Goal: Task Accomplishment & Management: Complete application form

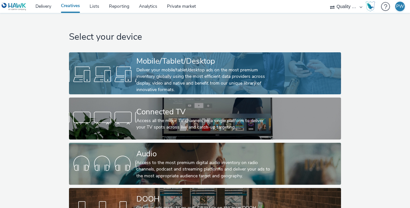
scroll to position [25, 0]
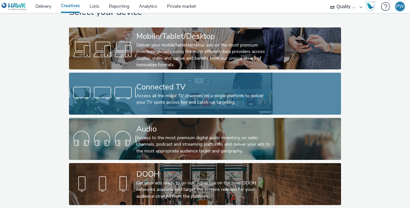
click at [136, 93] on div "Access all the major TV channels on a single platform to deliver your TV spots …" at bounding box center [203, 98] width 135 height 13
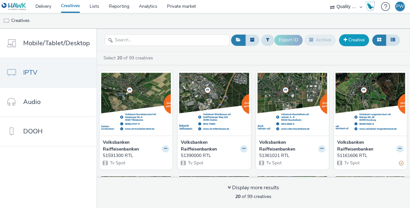
click at [346, 43] on link "Creative" at bounding box center [354, 40] width 30 height 12
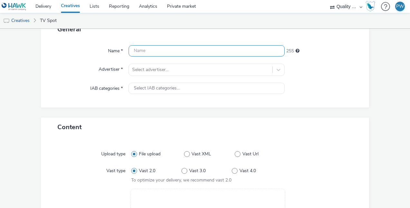
scroll to position [48, 0]
drag, startPoint x: 85, startPoint y: 53, endPoint x: 150, endPoint y: 49, distance: 64.2
click at [150, 49] on div "Name * 255" at bounding box center [204, 51] width 315 height 12
click at [150, 49] on input "text" at bounding box center [207, 50] width 156 height 11
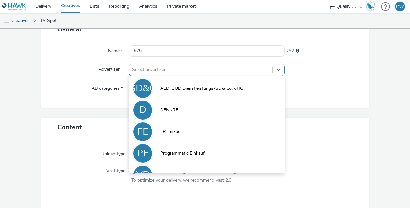
click at [167, 73] on div at bounding box center [200, 70] width 137 height 8
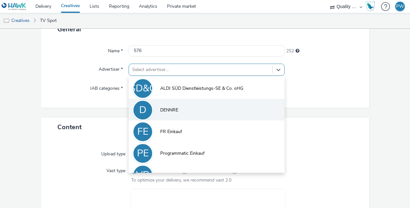
scroll to position [14, 0]
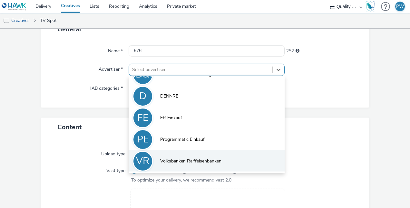
click at [175, 160] on span "Volksbanken Raiffeisenbanken" at bounding box center [190, 161] width 61 height 6
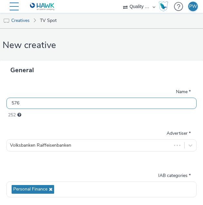
scroll to position [0, 0]
drag, startPoint x: 32, startPoint y: 106, endPoint x: 0, endPoint y: 104, distance: 31.6
click at [0, 104] on html "Delivery Creatives Lists Reporting Analytics Private market Quality Media Netwo…" at bounding box center [101, 102] width 203 height 205
paste input "4090000 RTL"
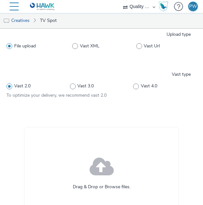
scroll to position [233, 0]
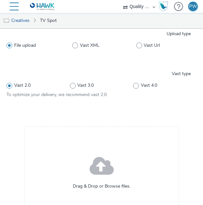
type input "54090000 RTL"
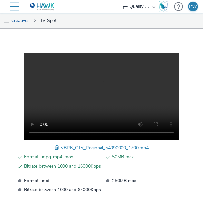
scroll to position [340, 0]
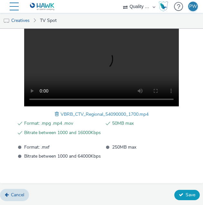
click at [186, 192] on span "Save" at bounding box center [191, 195] width 10 height 6
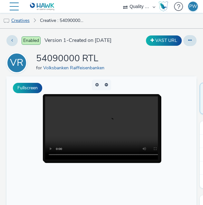
click at [23, 18] on link "Creatives" at bounding box center [16, 20] width 33 height 15
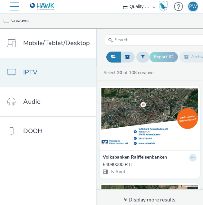
click at [61, 71] on link "IPTV" at bounding box center [48, 72] width 96 height 29
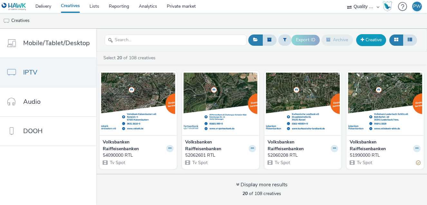
click at [376, 39] on link "Creative" at bounding box center [371, 40] width 30 height 12
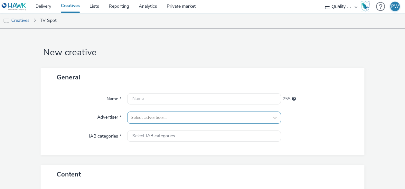
click at [179, 114] on div "Select advertiser..." at bounding box center [204, 118] width 154 height 12
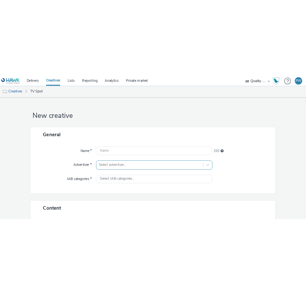
scroll to position [63, 0]
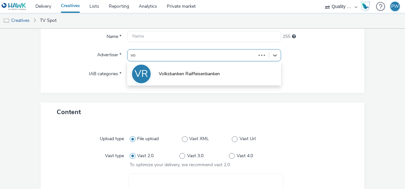
type input "vol"
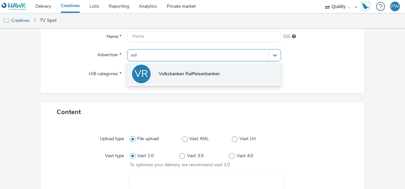
click at [193, 75] on span "Volksbanken Raiffeisenbanken" at bounding box center [189, 74] width 61 height 6
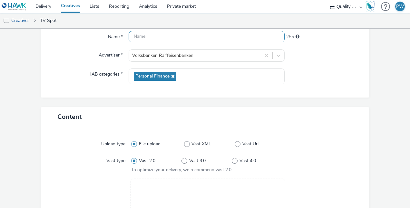
click at [145, 39] on input "text" at bounding box center [207, 36] width 156 height 11
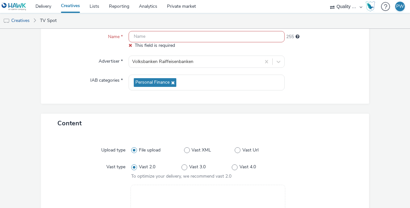
click at [148, 35] on input "text" at bounding box center [207, 36] width 156 height 11
paste input "54091700 RTL"
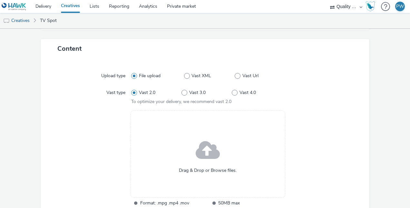
scroll to position [220, 0]
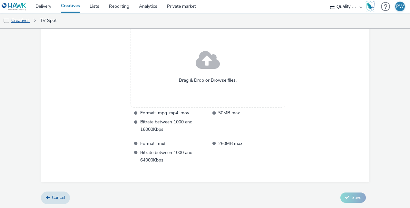
type input "54091700 RTL"
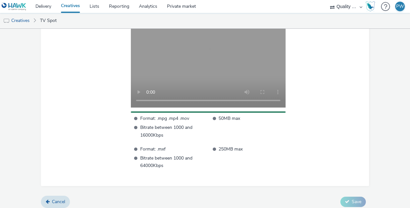
scroll to position [224, 0]
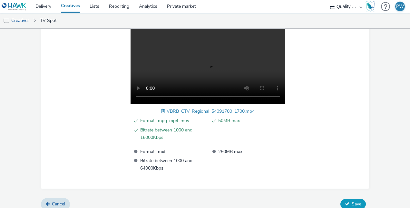
click at [349, 199] on button "Save" at bounding box center [352, 203] width 25 height 10
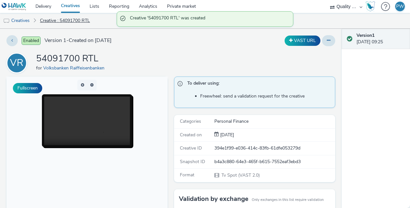
click at [50, 21] on link "Creative : 54091700 RTL" at bounding box center [65, 20] width 56 height 15
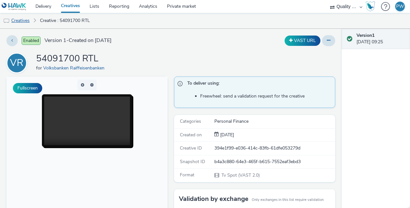
click at [26, 20] on link "Creatives" at bounding box center [16, 20] width 33 height 15
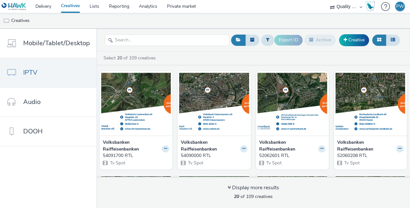
click at [77, 5] on link "Creatives" at bounding box center [70, 6] width 29 height 13
click at [355, 38] on link "Creative" at bounding box center [354, 40] width 30 height 12
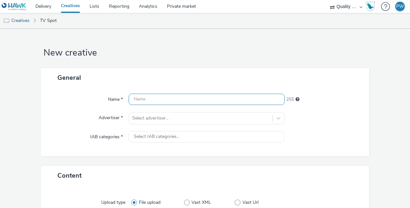
click at [155, 99] on input "text" at bounding box center [207, 98] width 156 height 11
paste input "54092400 RTL"
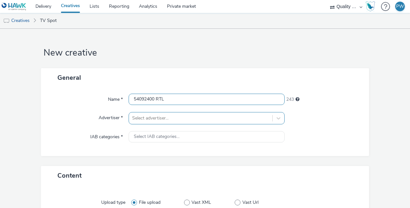
type input "54092400 RTL"
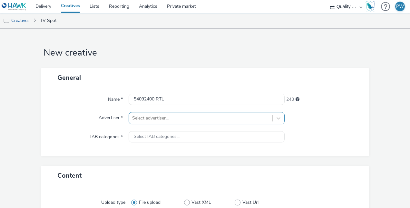
click at [168, 117] on div "Select advertiser..." at bounding box center [207, 118] width 156 height 12
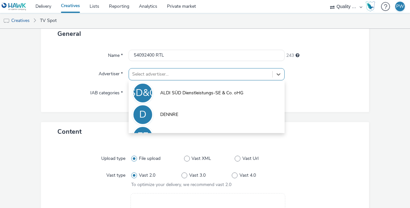
scroll to position [44, 0]
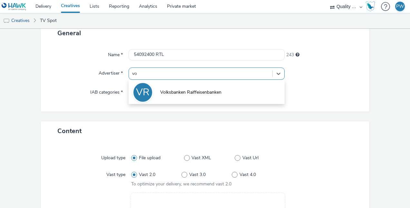
type input "vol"
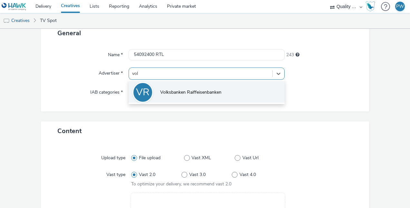
click at [166, 94] on span "Volksbanken Raiffeisenbanken" at bounding box center [190, 92] width 61 height 6
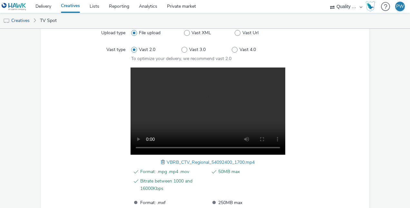
scroll to position [230, 0]
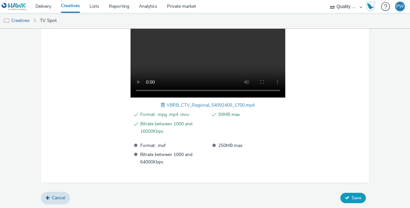
click at [352, 196] on span "Save" at bounding box center [357, 197] width 10 height 6
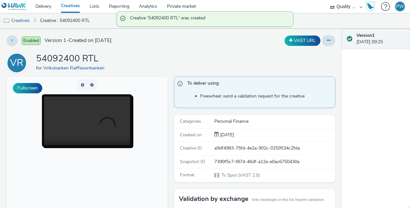
click at [34, 19] on li "Creatives" at bounding box center [18, 20] width 37 height 15
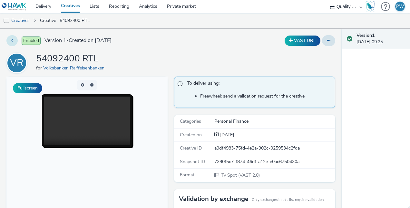
click at [12, 37] on button at bounding box center [11, 40] width 11 height 11
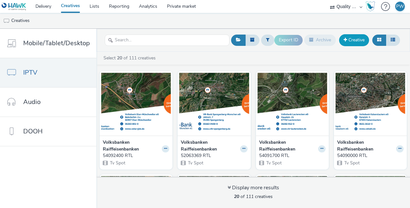
click at [357, 40] on link "Creative" at bounding box center [354, 40] width 30 height 12
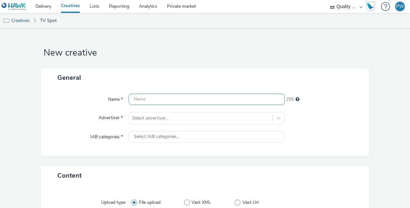
click at [154, 102] on input "text" at bounding box center [207, 98] width 156 height 11
click at [153, 101] on input "text" at bounding box center [207, 98] width 156 height 11
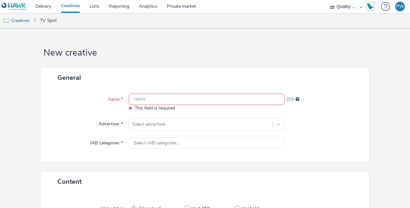
click at [137, 99] on input "text" at bounding box center [207, 98] width 156 height 11
paste input "54261700 RTL"
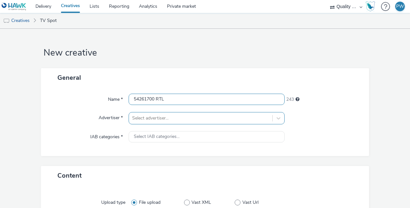
type input "54261700 RTL"
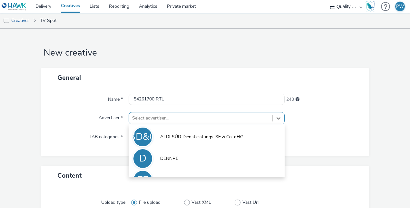
click at [150, 119] on div "option ALDI SÜD Dienstleistungs-SE & Co. oHG focused, 1 of 5. 5 results availab…" at bounding box center [207, 118] width 156 height 12
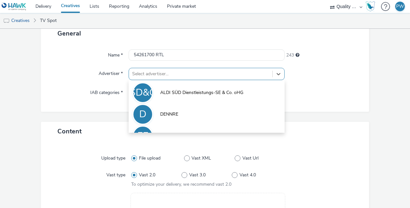
scroll to position [44, 0]
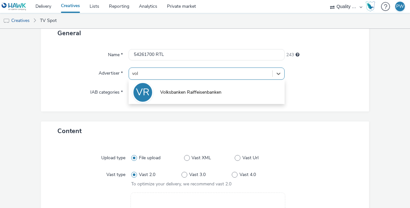
type input "volk"
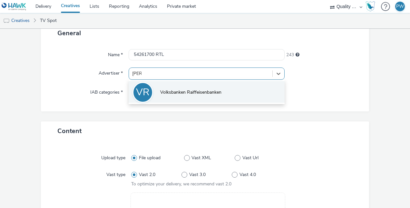
click at [206, 98] on li "VR Volksbanken Raiffeisenbanken" at bounding box center [207, 92] width 156 height 22
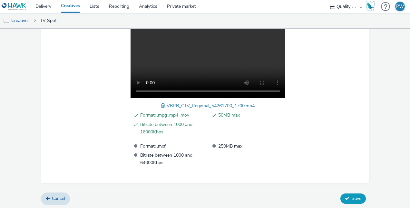
scroll to position [230, 0]
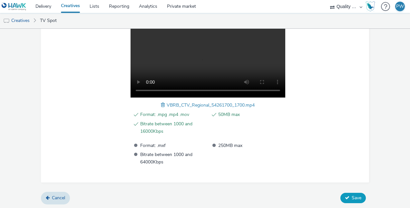
click at [352, 194] on span "Save" at bounding box center [357, 197] width 10 height 6
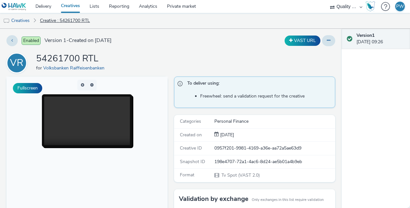
click at [48, 20] on link "Creative : 54261700 RTL" at bounding box center [65, 20] width 56 height 15
click at [31, 20] on link "Creatives" at bounding box center [16, 20] width 33 height 15
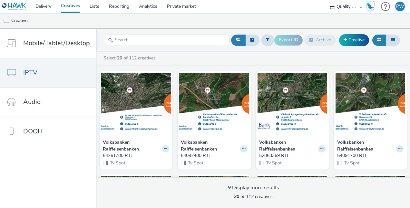
click at [66, 5] on link "Creatives" at bounding box center [70, 6] width 29 height 13
click at [17, 21] on link "Creatives" at bounding box center [16, 20] width 33 height 15
click at [394, 38] on icon at bounding box center [393, 39] width 5 height 5
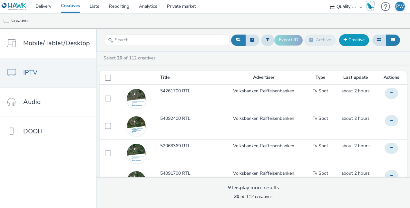
click at [351, 39] on link "Creative" at bounding box center [354, 40] width 30 height 12
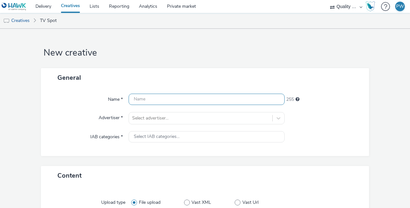
click at [160, 96] on input "text" at bounding box center [207, 98] width 156 height 11
paste input "54691200 RTL"
type input "54691200 RTL"
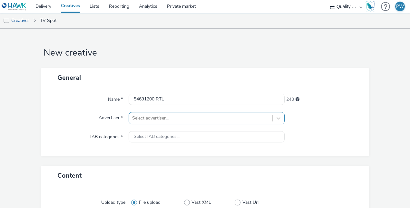
click at [155, 122] on div "Select advertiser..." at bounding box center [207, 118] width 156 height 12
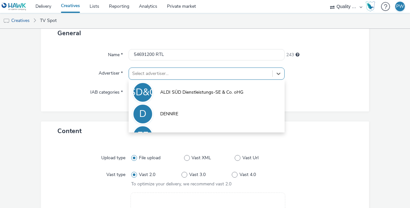
scroll to position [44, 0]
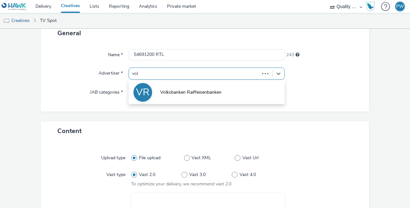
type input "volk"
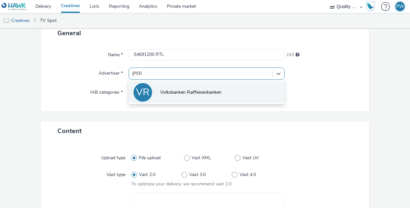
click at [159, 84] on li "VR Volksbanken Raiffeisenbanken" at bounding box center [207, 92] width 156 height 22
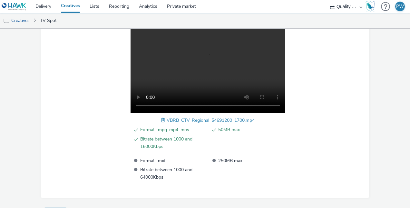
scroll to position [230, 0]
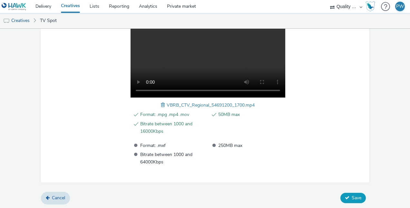
click at [355, 197] on span "Save" at bounding box center [357, 197] width 10 height 6
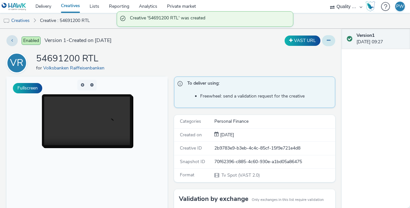
click at [328, 41] on button at bounding box center [328, 40] width 13 height 11
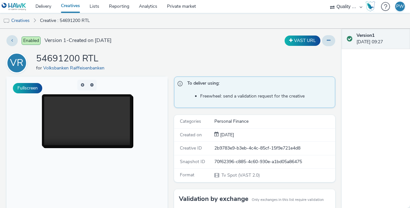
click at [202, 50] on div "Enabled Version 1 - Created on 11 September 2025 VAST URL VR 54691200 RTL for V…" at bounding box center [171, 118] width 342 height 179
click at [13, 37] on button at bounding box center [11, 40] width 11 height 11
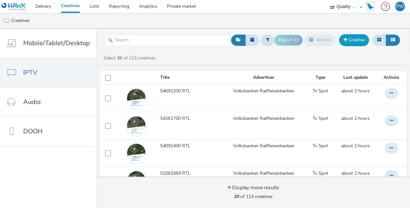
click at [358, 39] on link "Creative" at bounding box center [354, 40] width 30 height 12
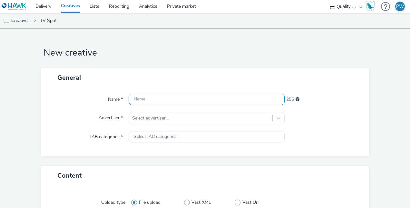
click at [154, 100] on input "text" at bounding box center [207, 98] width 156 height 11
paste input "54790000 RTL"
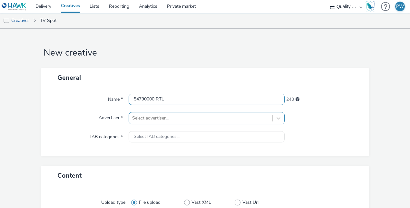
type input "54790000 RTL"
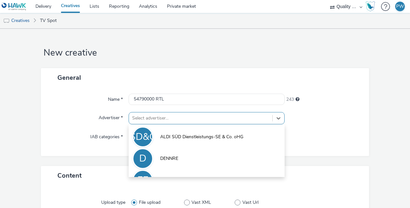
click at [160, 118] on div "option ALDI SÜD Dienstleistungs-SE & Co. oHG focused, 1 of 5. 5 results availab…" at bounding box center [207, 118] width 156 height 12
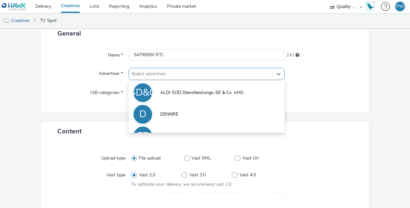
scroll to position [44, 0]
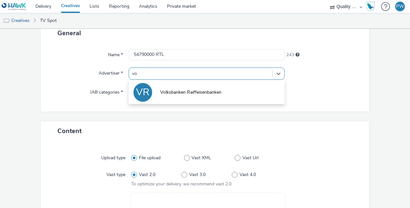
type input "vol"
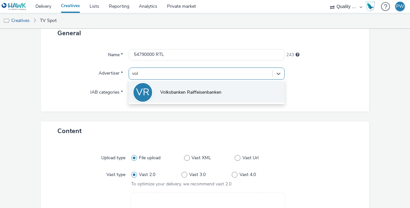
click at [160, 94] on span "Volksbanken Raiffeisenbanken" at bounding box center [190, 92] width 61 height 6
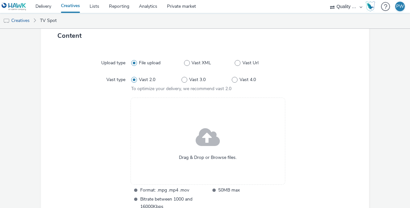
scroll to position [220, 0]
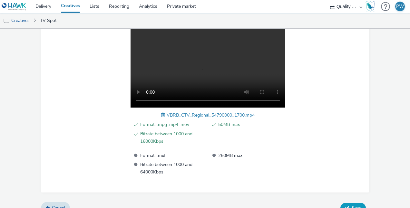
click at [347, 203] on button "Save" at bounding box center [352, 207] width 25 height 10
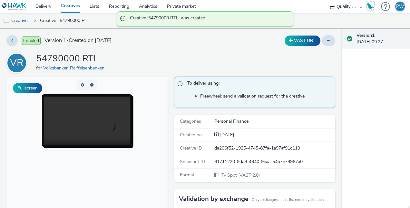
click at [35, 19] on li "Creatives" at bounding box center [18, 20] width 37 height 15
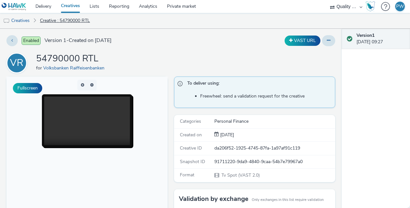
click at [80, 21] on link "Creative : 54790000 RTL" at bounding box center [65, 20] width 56 height 15
click at [23, 17] on link "Creatives" at bounding box center [16, 20] width 33 height 15
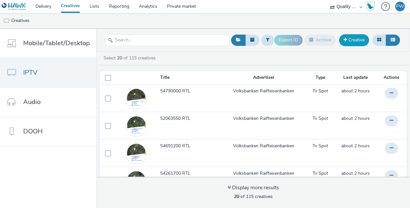
click at [352, 39] on link "Creative" at bounding box center [354, 40] width 30 height 12
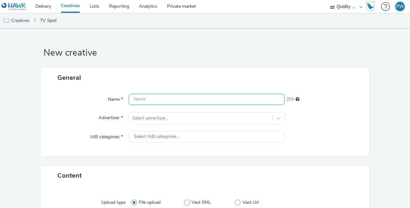
click at [162, 100] on input "text" at bounding box center [207, 98] width 156 height 11
paste input "54862500 RTL"
type input "54862500 RTL"
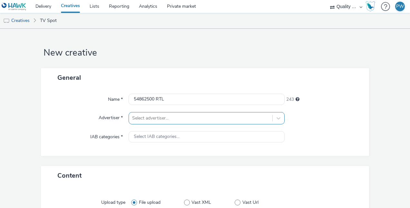
click at [166, 116] on div "Select advertiser..." at bounding box center [207, 118] width 156 height 12
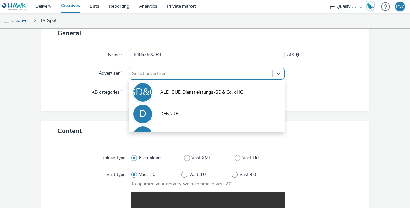
scroll to position [44, 0]
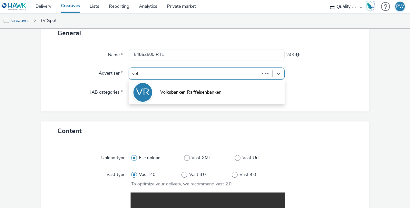
type input "volk"
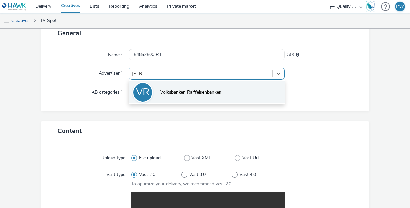
click at [167, 90] on span "Volksbanken Raiffeisenbanken" at bounding box center [190, 92] width 61 height 6
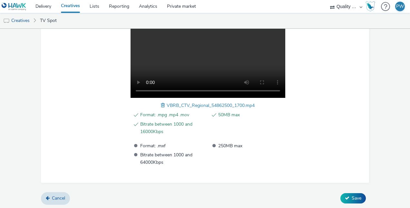
scroll to position [230, 0]
click at [353, 194] on span "Save" at bounding box center [357, 197] width 10 height 6
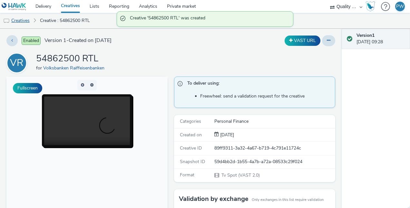
click at [24, 20] on link "Creatives" at bounding box center [16, 20] width 33 height 15
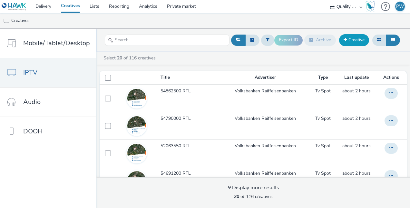
click at [350, 37] on link "Creative" at bounding box center [354, 40] width 30 height 12
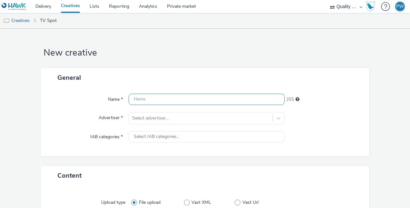
click at [160, 94] on input "text" at bounding box center [207, 98] width 156 height 11
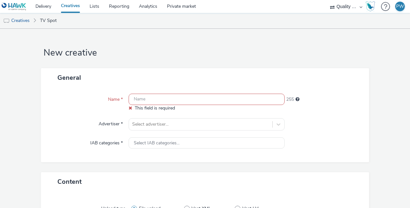
drag, startPoint x: 132, startPoint y: 98, endPoint x: 136, endPoint y: 97, distance: 4.2
click at [132, 98] on input "text" at bounding box center [207, 98] width 156 height 11
paste input "54891300 RTL"
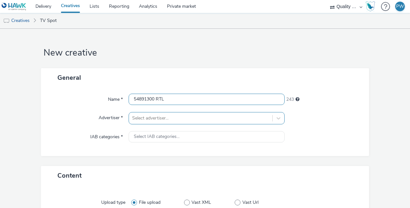
type input "54891300 RTL"
click at [155, 117] on div "Select advertiser..." at bounding box center [207, 118] width 156 height 12
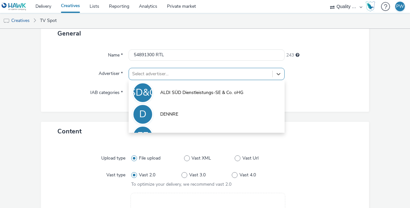
scroll to position [44, 0]
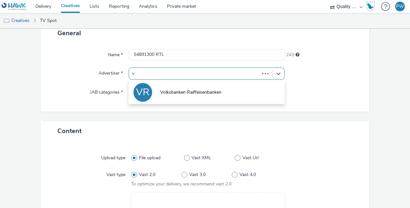
type input "vo"
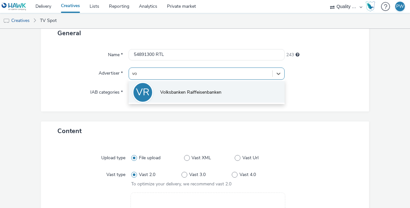
click at [163, 90] on span "Volksbanken Raiffeisenbanken" at bounding box center [190, 92] width 61 height 6
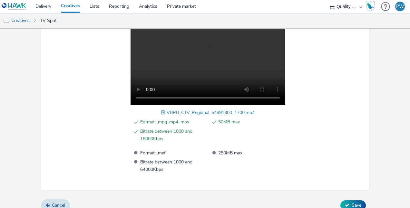
scroll to position [230, 0]
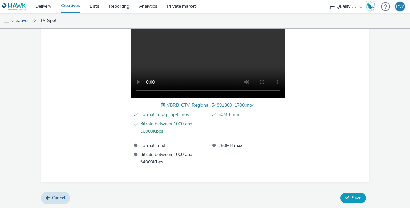
click at [355, 200] on button "Save" at bounding box center [352, 197] width 25 height 10
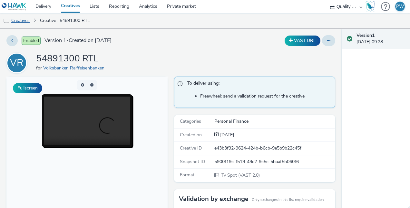
click at [28, 21] on link "Creatives" at bounding box center [16, 20] width 33 height 15
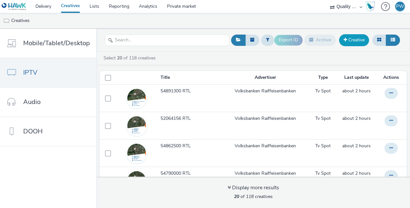
click at [353, 36] on link "Creative" at bounding box center [354, 40] width 30 height 12
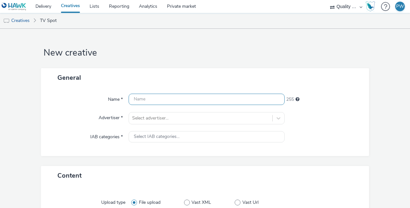
click at [154, 102] on input "text" at bounding box center [207, 98] width 156 height 11
paste input "55060611 RTL"
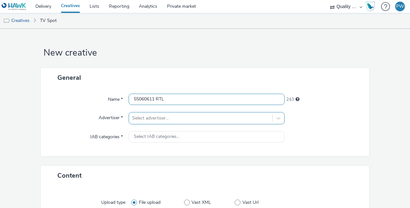
type input "55060611 RTL"
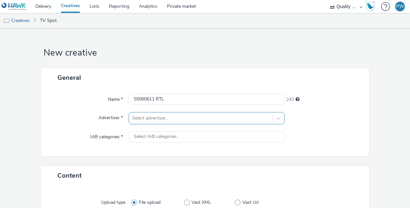
click at [182, 121] on div "Select advertiser..." at bounding box center [207, 118] width 156 height 12
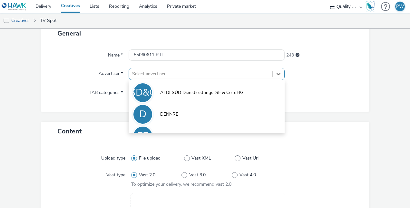
scroll to position [44, 0]
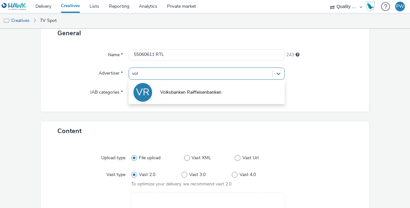
type input "volk"
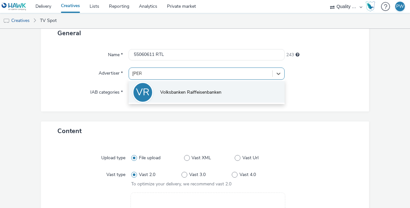
click at [176, 94] on span "Volksbanken Raiffeisenbanken" at bounding box center [190, 92] width 61 height 6
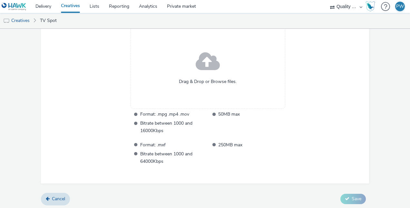
scroll to position [220, 0]
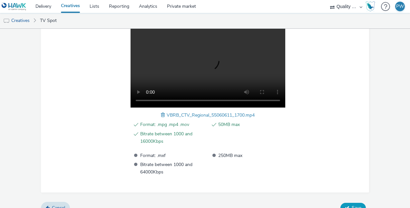
click at [347, 203] on button "Save" at bounding box center [352, 207] width 25 height 10
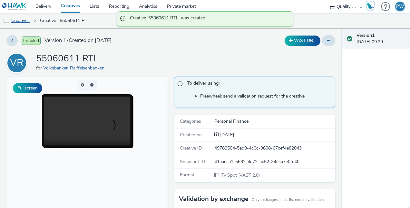
drag, startPoint x: 21, startPoint y: 20, endPoint x: 12, endPoint y: 23, distance: 9.1
click at [21, 20] on link "Creatives" at bounding box center [16, 20] width 33 height 15
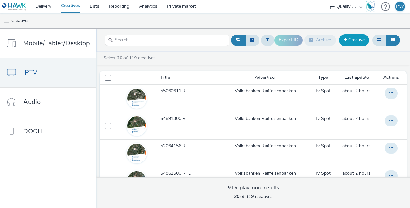
click at [351, 42] on link "Creative" at bounding box center [354, 40] width 30 height 12
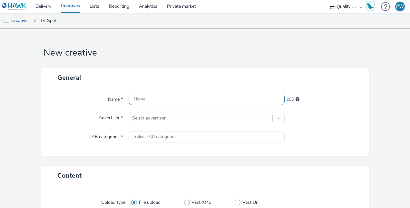
click at [143, 97] on input "text" at bounding box center [207, 98] width 156 height 11
paste input "55061303 RTL"
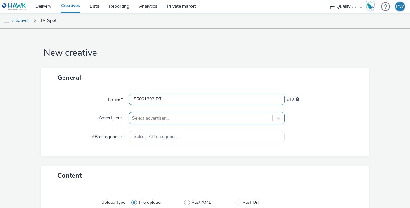
type input "55061303 RTL"
click at [148, 118] on div "Select advertiser..." at bounding box center [207, 118] width 156 height 12
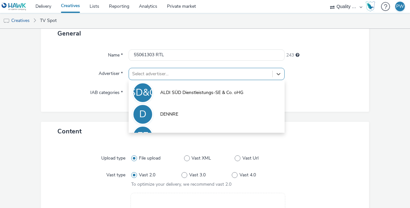
scroll to position [44, 0]
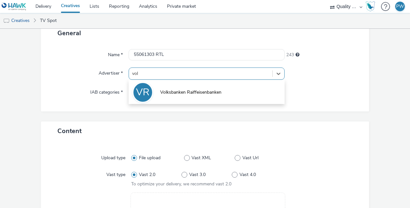
type input "volk"
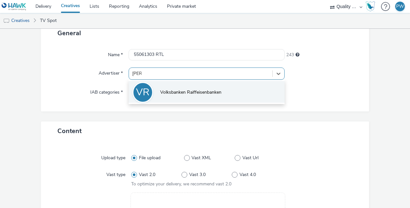
click at [157, 101] on li "VR Volksbanken Raiffeisenbanken" at bounding box center [207, 92] width 156 height 22
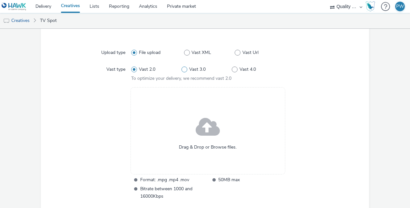
scroll to position [220, 0]
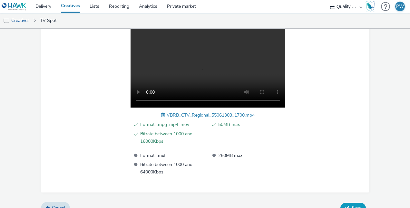
click at [352, 202] on button "Save" at bounding box center [352, 207] width 25 height 10
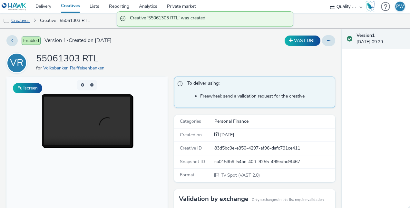
click at [24, 17] on link "Creatives" at bounding box center [16, 20] width 33 height 15
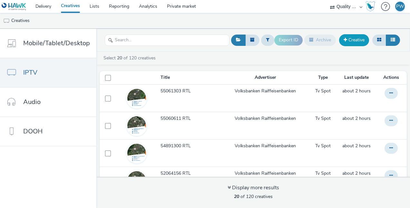
click at [353, 41] on link "Creative" at bounding box center [354, 40] width 30 height 12
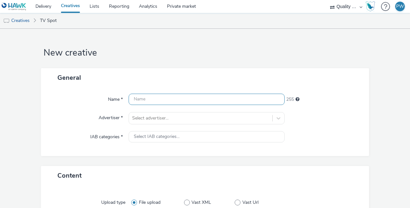
click at [169, 102] on input "text" at bounding box center [207, 98] width 156 height 11
paste input "55091200 RTL"
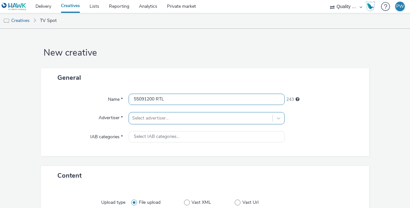
type input "55091200 RTL"
click at [164, 116] on div "Select advertiser..." at bounding box center [207, 118] width 156 height 12
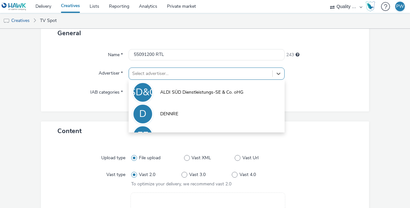
scroll to position [44, 0]
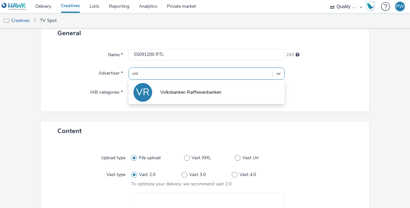
type input "volk"
click at [165, 101] on li "VR Volksbanken Raiffeisenbanken" at bounding box center [207, 92] width 156 height 22
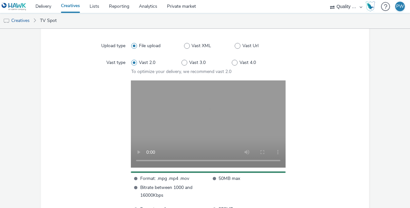
scroll to position [224, 0]
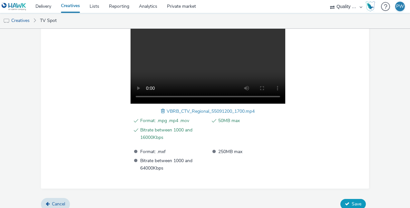
click at [352, 201] on span "Save" at bounding box center [357, 203] width 10 height 6
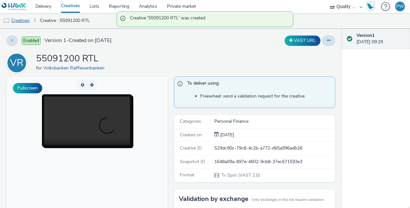
click at [21, 21] on link "Creatives" at bounding box center [16, 20] width 33 height 15
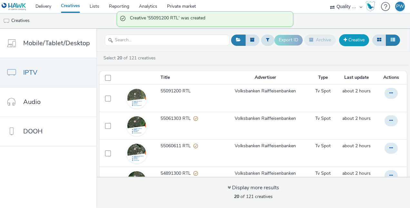
click at [342, 39] on link "Creative" at bounding box center [354, 40] width 30 height 12
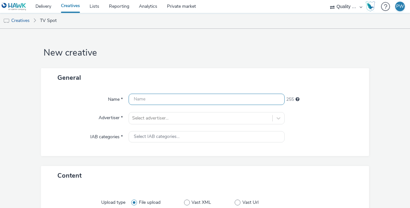
click at [146, 95] on input "text" at bounding box center [207, 98] width 156 height 11
paste input "55190000 RTL"
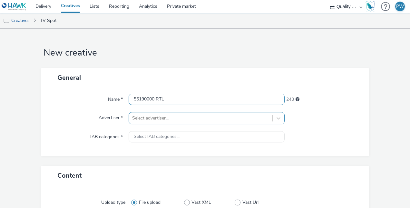
type input "55190000 RTL"
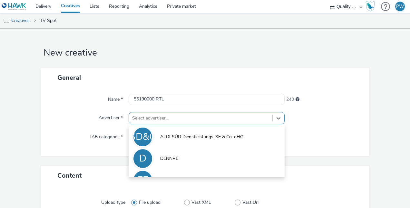
click at [161, 118] on div "option ALDI SÜD Dienstleistungs-SE & Co. oHG focused, 1 of 5. 5 results availab…" at bounding box center [207, 118] width 156 height 12
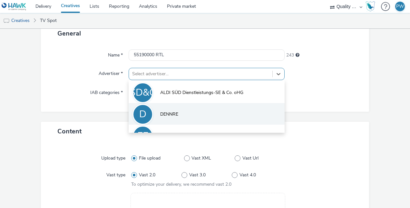
scroll to position [44, 0]
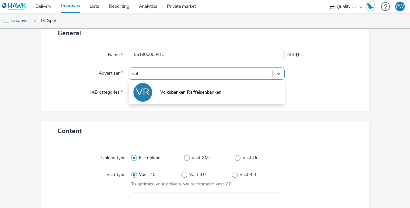
type input "volk"
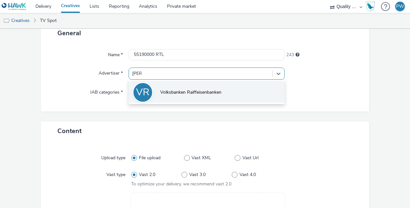
click at [160, 96] on li "VR Volksbanken Raiffeisenbanken" at bounding box center [207, 92] width 156 height 22
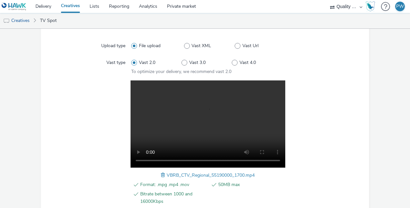
scroll to position [230, 0]
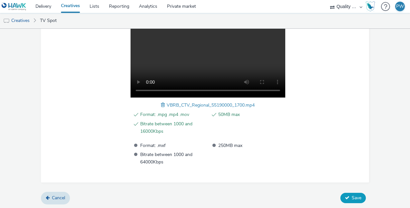
click at [352, 194] on span "Save" at bounding box center [357, 197] width 10 height 6
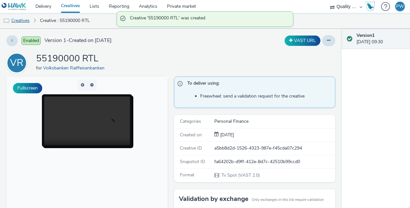
click at [27, 20] on link "Creatives" at bounding box center [16, 20] width 33 height 15
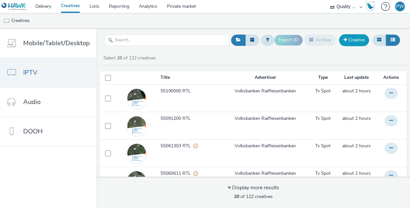
click at [353, 38] on link "Creative" at bounding box center [354, 40] width 30 height 12
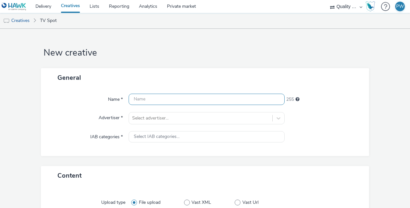
click at [133, 96] on input "text" at bounding box center [207, 98] width 156 height 11
paste input "55361202 RTL"
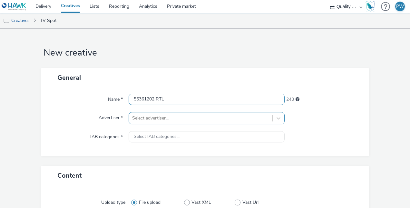
type input "55361202 RTL"
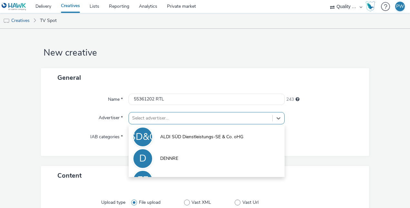
click at [155, 115] on div "option ALDI SÜD Dienstleistungs-SE & Co. oHG focused, 1 of 5. 5 results availab…" at bounding box center [207, 118] width 156 height 12
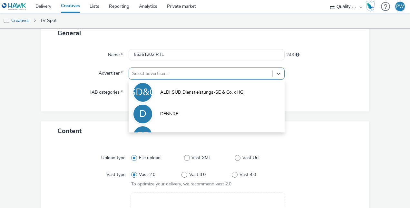
scroll to position [44, 0]
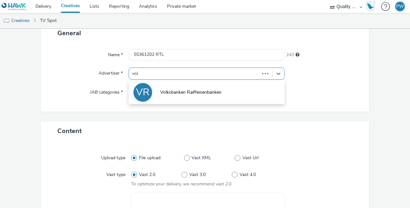
type input "volk"
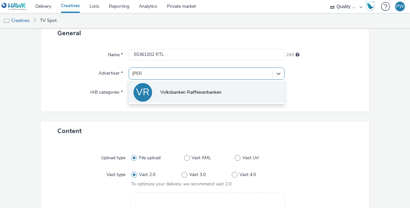
click at [162, 98] on li "VR Volksbanken Raiffeisenbanken" at bounding box center [207, 92] width 156 height 22
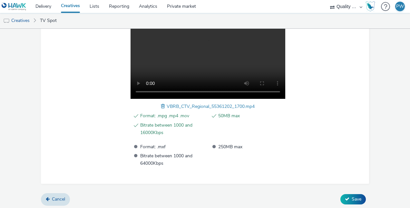
scroll to position [230, 0]
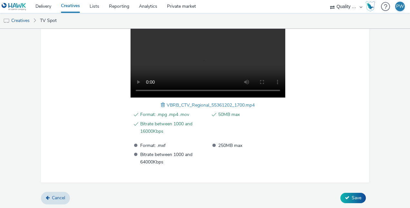
click at [345, 192] on div "Cancel Save" at bounding box center [205, 198] width 328 height 12
click at [345, 193] on button "Save" at bounding box center [352, 197] width 25 height 10
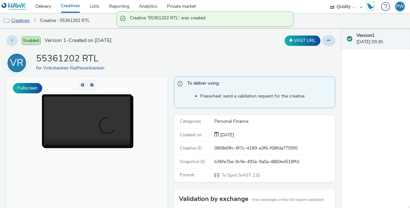
click at [20, 19] on link "Creatives" at bounding box center [16, 20] width 33 height 15
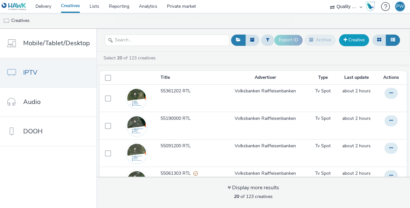
click at [349, 41] on link "Creative" at bounding box center [354, 40] width 30 height 12
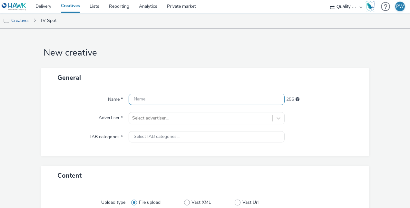
click at [141, 101] on input "text" at bounding box center [207, 98] width 156 height 11
paste input "56061151 RTL"
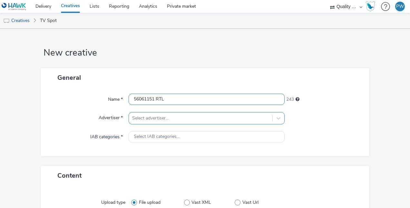
type input "56061151 RTL"
click at [161, 116] on div "Select advertiser..." at bounding box center [207, 118] width 156 height 12
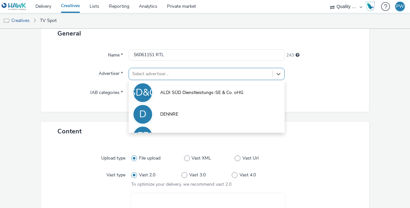
scroll to position [44, 0]
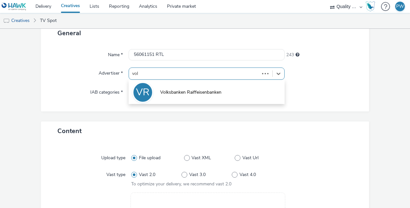
type input "volk"
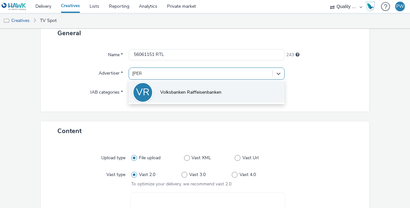
click at [161, 96] on li "VR Volksbanken Raiffeisenbanken" at bounding box center [207, 92] width 156 height 22
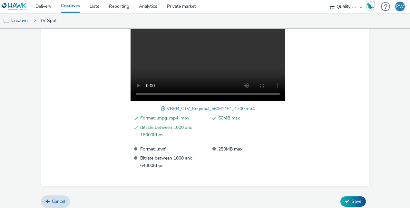
scroll to position [230, 0]
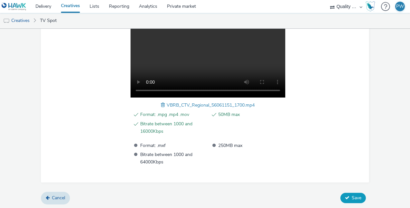
click at [345, 195] on icon at bounding box center [347, 197] width 5 height 5
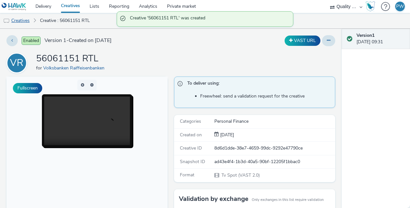
click at [24, 17] on link "Creatives" at bounding box center [16, 20] width 33 height 15
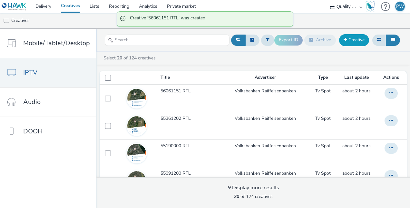
click at [353, 38] on link "Creative" at bounding box center [354, 40] width 30 height 12
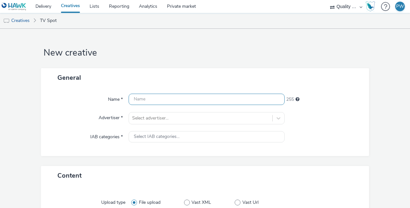
click at [141, 97] on input "text" at bounding box center [207, 98] width 156 height 11
paste input "56061472 RTL"
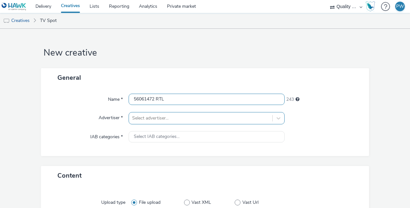
type input "56061472 RTL"
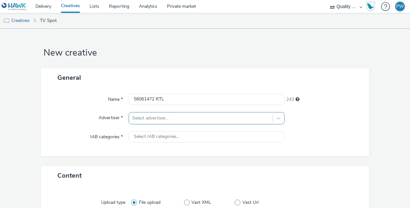
click at [155, 116] on div "Select advertiser..." at bounding box center [207, 118] width 156 height 12
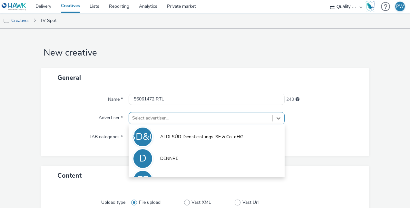
scroll to position [44, 0]
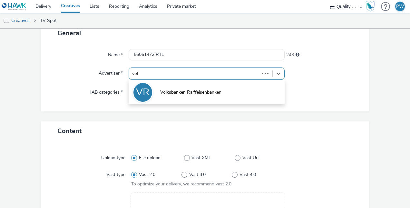
type input "volk"
click at [158, 87] on li "VR Volksbanken Raiffeisenbanken" at bounding box center [207, 92] width 156 height 22
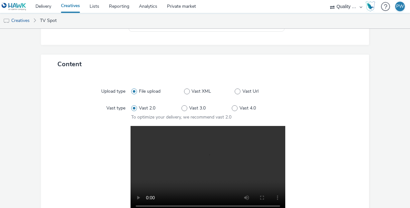
scroll to position [230, 0]
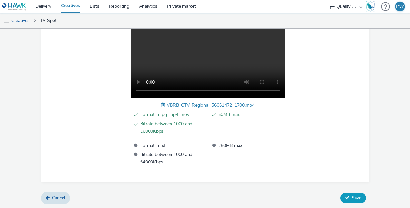
click at [345, 196] on icon at bounding box center [347, 197] width 5 height 5
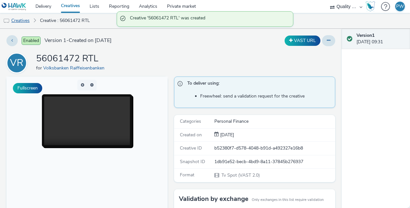
click at [18, 19] on link "Creatives" at bounding box center [16, 20] width 33 height 15
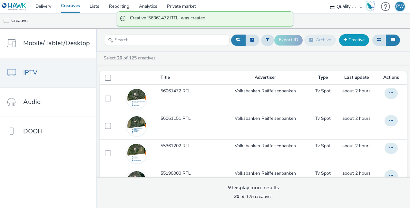
click at [356, 40] on link "Creative" at bounding box center [354, 40] width 30 height 12
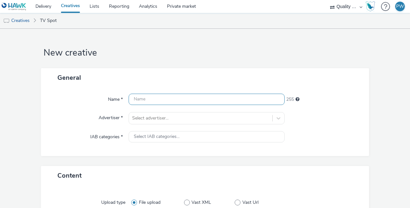
click at [129, 104] on div at bounding box center [207, 98] width 156 height 11
click at [134, 101] on input "text" at bounding box center [207, 98] width 156 height 11
paste input "56062227 RTL"
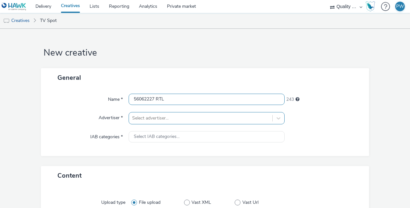
type input "56062227 RTL"
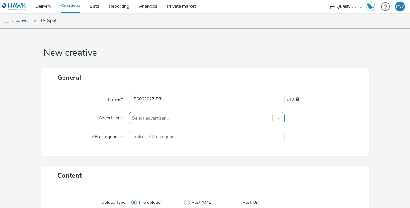
click at [163, 119] on div "Select advertiser..." at bounding box center [207, 118] width 156 height 12
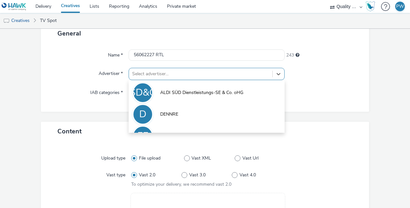
scroll to position [44, 0]
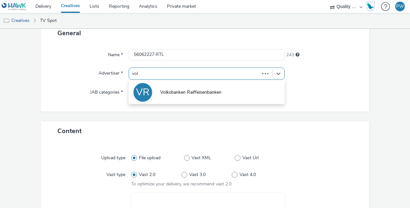
type input "volk"
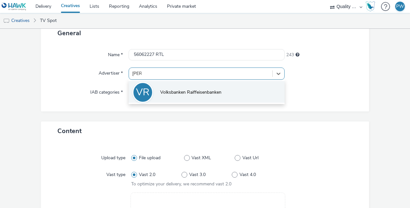
click at [168, 93] on span "Volksbanken Raiffeisenbanken" at bounding box center [190, 92] width 61 height 6
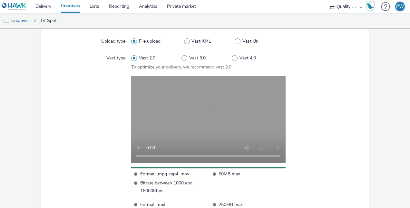
scroll to position [224, 0]
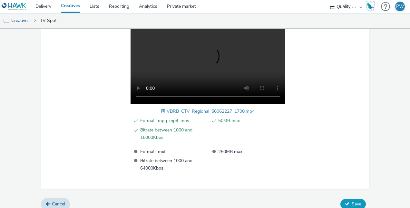
click at [353, 198] on button "Save" at bounding box center [352, 203] width 25 height 10
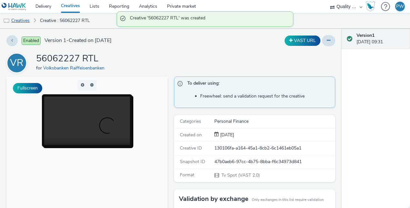
click at [26, 18] on link "Creatives" at bounding box center [16, 20] width 33 height 15
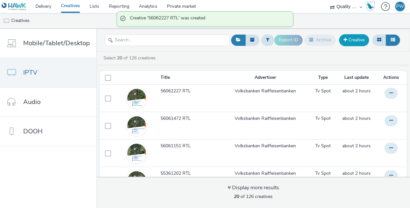
click at [343, 42] on link "Creative" at bounding box center [354, 40] width 30 height 12
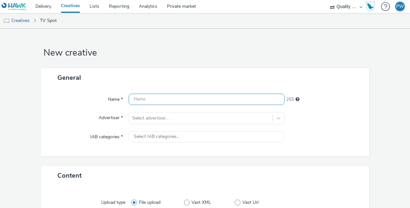
click at [173, 98] on input "text" at bounding box center [207, 98] width 156 height 11
paste input "56090000 RTL"
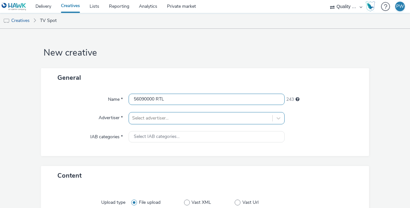
type input "56090000 RTL"
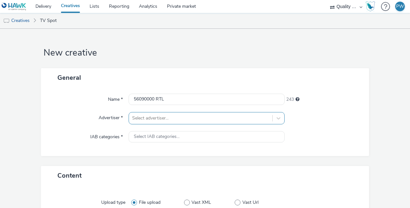
click at [170, 116] on div "Select advertiser..." at bounding box center [207, 118] width 156 height 12
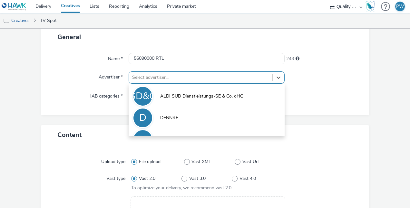
scroll to position [44, 0]
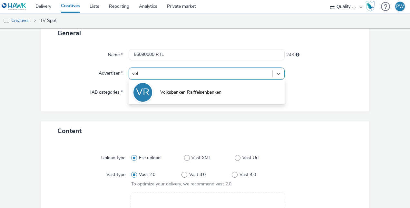
type input "volk"
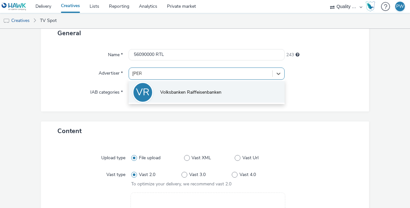
click at [168, 98] on li "VR Volksbanken Raiffeisenbanken" at bounding box center [207, 92] width 156 height 22
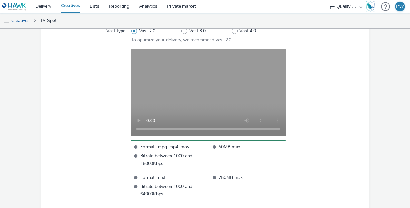
scroll to position [224, 0]
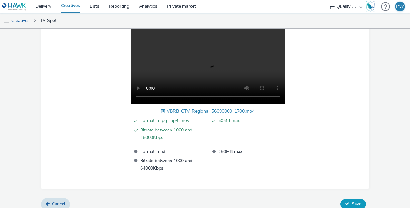
click at [352, 204] on span "Save" at bounding box center [357, 203] width 10 height 6
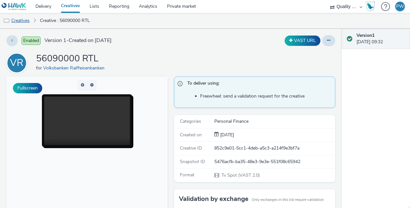
click at [22, 22] on link "Creatives" at bounding box center [16, 20] width 33 height 15
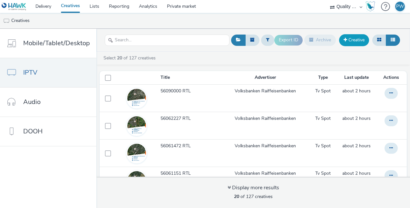
click at [353, 36] on link "Creative" at bounding box center [354, 40] width 30 height 12
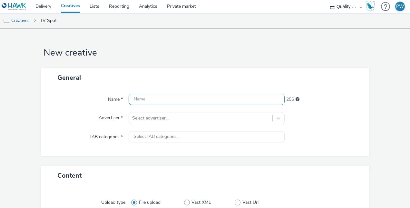
click at [162, 95] on input "text" at bounding box center [207, 98] width 156 height 11
paste input "56261735 RTL"
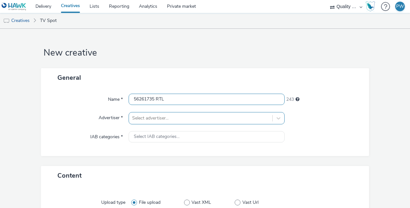
type input "56261735 RTL"
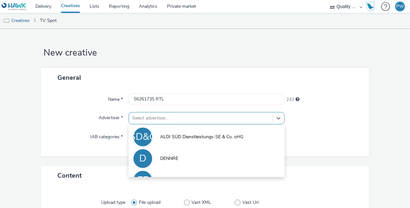
click at [162, 118] on div "option ALDI SÜD Dienstleistungs-SE & Co. oHG focused, 1 of 5. 5 results availab…" at bounding box center [207, 118] width 156 height 12
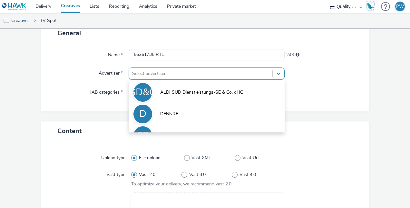
scroll to position [44, 0]
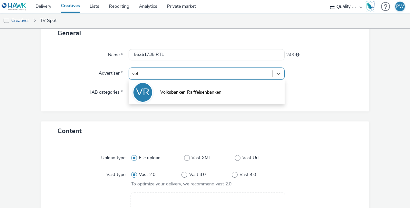
type input "volk"
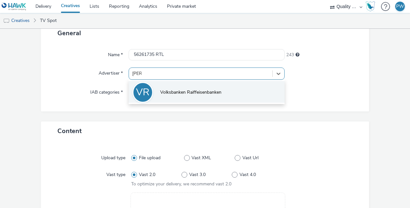
click at [162, 96] on li "VR Volksbanken Raiffeisenbanken" at bounding box center [207, 92] width 156 height 22
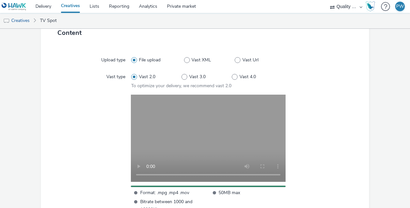
scroll to position [224, 0]
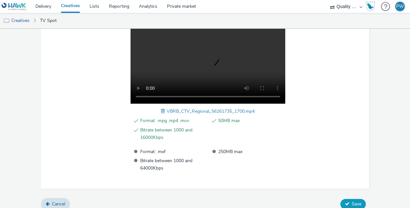
click at [352, 202] on span "Save" at bounding box center [357, 203] width 10 height 6
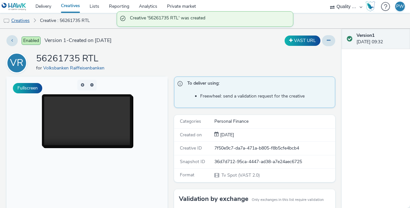
click at [23, 19] on link "Creatives" at bounding box center [16, 20] width 33 height 15
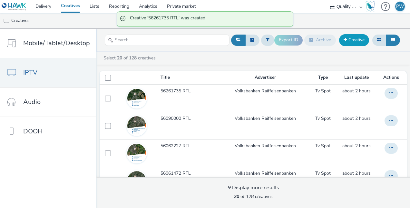
click at [358, 40] on link "Creative" at bounding box center [354, 40] width 30 height 12
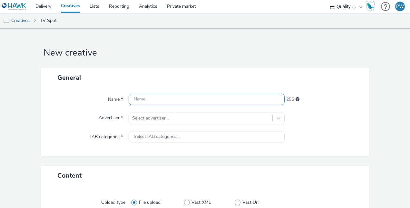
click at [148, 102] on input "text" at bounding box center [207, 98] width 156 height 11
paste input "57062675 RTL"
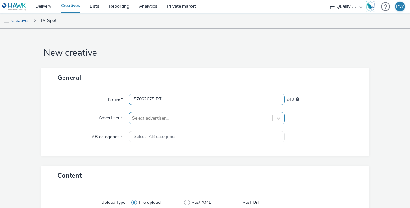
type input "57062675 RTL"
click at [159, 117] on div "Select advertiser..." at bounding box center [207, 118] width 156 height 12
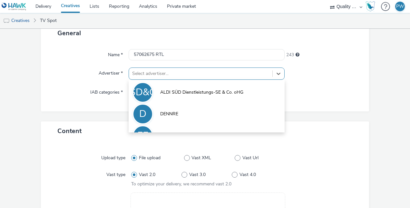
scroll to position [44, 0]
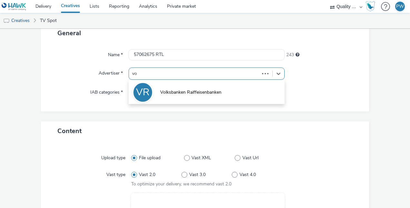
type input "vol"
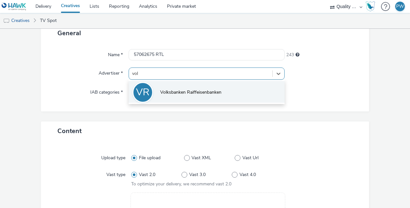
click at [162, 96] on li "VR Volksbanken Raiffeisenbanken" at bounding box center [207, 92] width 156 height 22
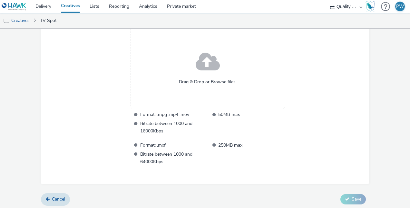
scroll to position [220, 0]
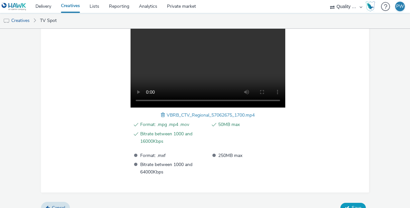
click at [352, 204] on span "Save" at bounding box center [357, 207] width 10 height 6
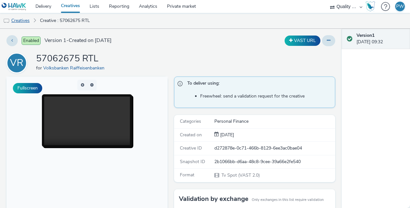
click at [25, 19] on link "Creatives" at bounding box center [16, 20] width 33 height 15
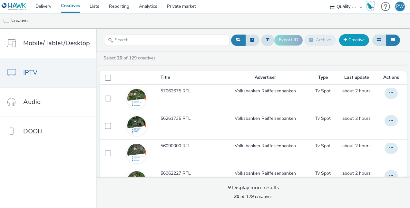
click at [357, 39] on link "Creative" at bounding box center [354, 40] width 30 height 12
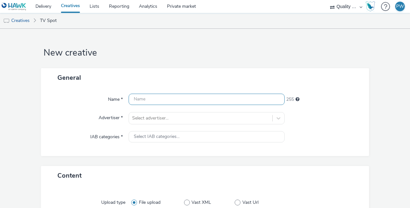
click at [190, 99] on input "text" at bounding box center [207, 98] width 156 height 11
paste input "57069144 RTL"
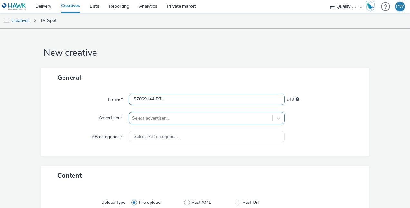
type input "57069144 RTL"
click at [178, 114] on div "Select advertiser..." at bounding box center [207, 118] width 156 height 12
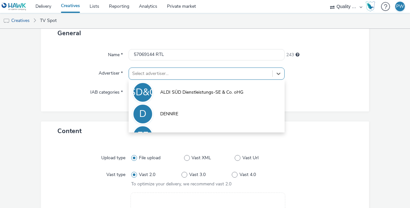
scroll to position [44, 0]
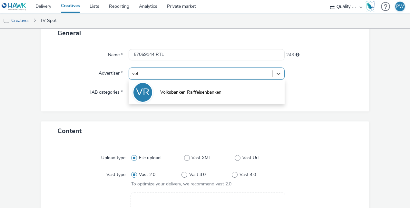
type input "volk"
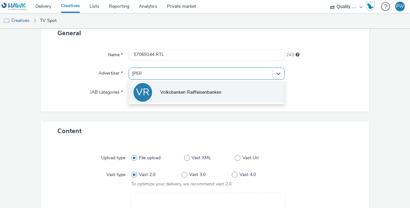
click at [174, 81] on li "VR Volksbanken Raiffeisenbanken" at bounding box center [207, 92] width 156 height 22
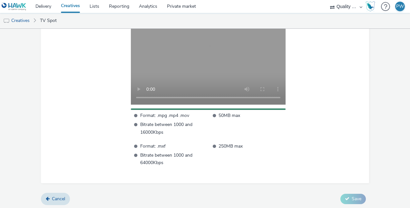
scroll to position [224, 0]
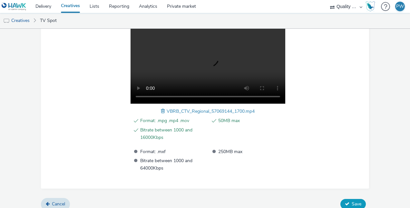
click at [349, 199] on button "Save" at bounding box center [352, 203] width 25 height 10
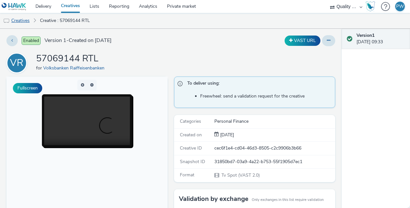
click at [20, 23] on link "Creatives" at bounding box center [16, 20] width 33 height 15
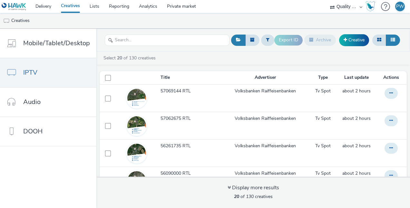
click at [340, 44] on div "Export ID Archive Creative" at bounding box center [337, 40] width 127 height 16
click at [345, 40] on span at bounding box center [345, 39] width 4 height 5
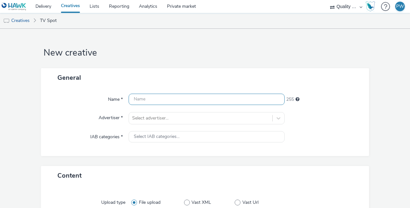
click at [144, 99] on input "text" at bounding box center [207, 98] width 156 height 11
paste input "57069238 RTL"
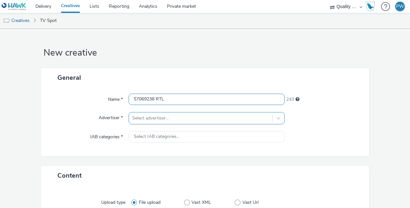
type input "57069238 RTL"
click at [155, 120] on div "Select advertiser..." at bounding box center [207, 118] width 156 height 12
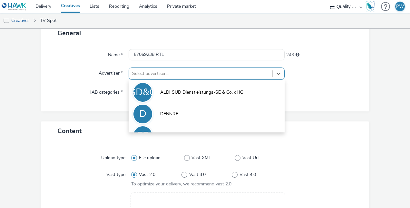
scroll to position [44, 0]
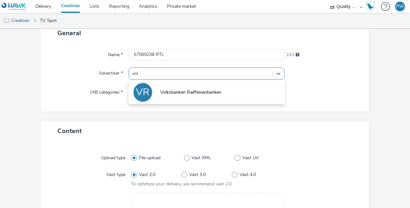
type input "volk"
click at [167, 80] on div "VR Volksbanken Raiffeisenbanken" at bounding box center [207, 92] width 156 height 24
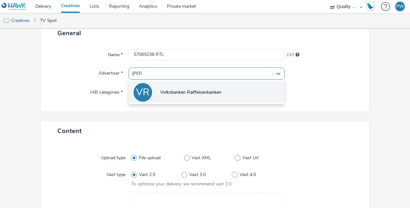
click at [167, 87] on li "VR Volksbanken Raiffeisenbanken" at bounding box center [207, 92] width 156 height 22
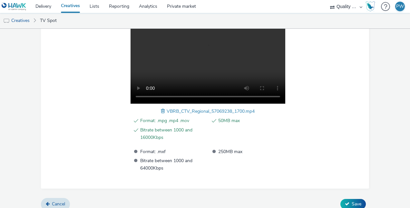
scroll to position [230, 0]
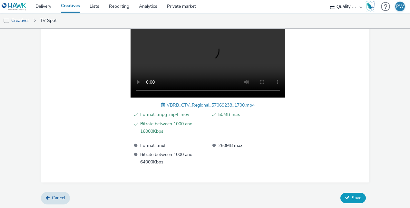
click at [352, 197] on span "Save" at bounding box center [357, 197] width 10 height 6
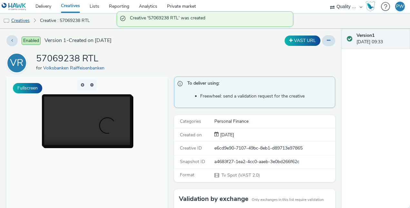
click at [24, 20] on link "Creatives" at bounding box center [16, 20] width 33 height 15
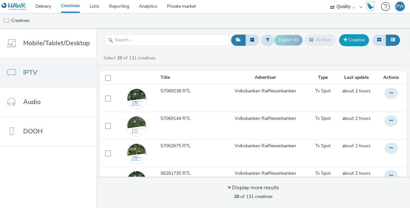
click at [349, 42] on link "Creative" at bounding box center [354, 40] width 30 height 12
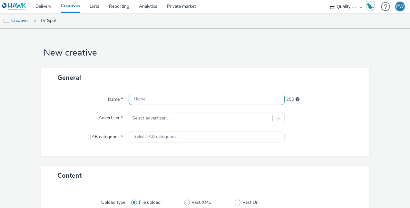
click at [139, 100] on input "text" at bounding box center [207, 98] width 156 height 11
paste input "57092800 RTL"
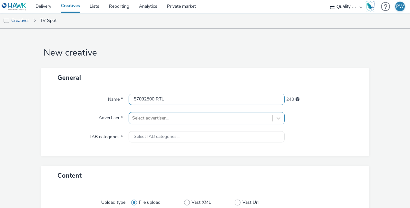
type input "57092800 RTL"
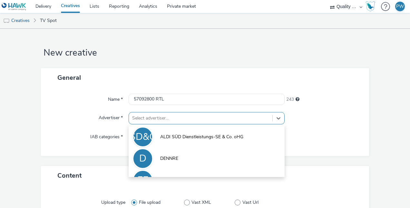
click at [158, 116] on div "option ALDI SÜD Dienstleistungs-SE & Co. oHG focused, 1 of 5. 5 results availab…" at bounding box center [207, 118] width 156 height 12
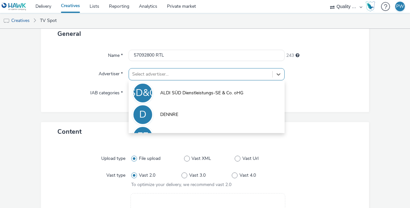
scroll to position [44, 0]
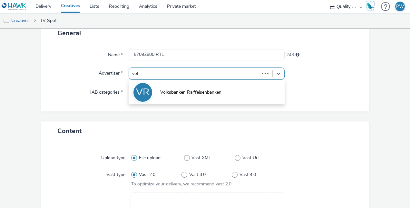
type input "volk"
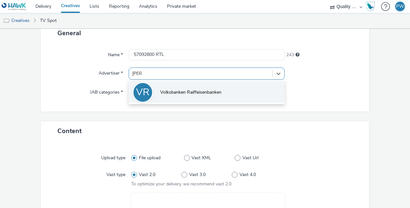
click at [160, 92] on span "Volksbanken Raiffeisenbanken" at bounding box center [190, 92] width 61 height 6
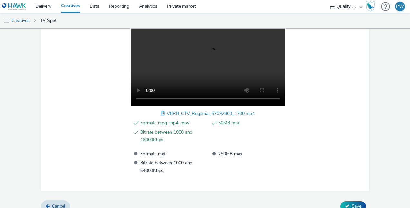
scroll to position [230, 0]
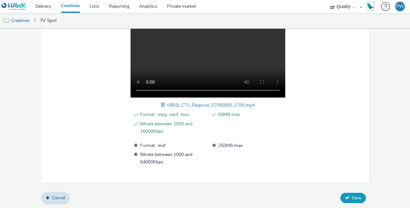
click at [352, 198] on span "Save" at bounding box center [357, 197] width 10 height 6
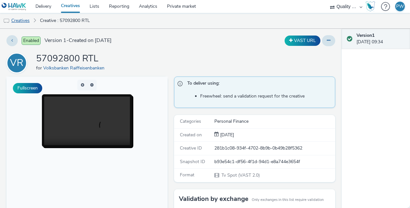
drag, startPoint x: 12, startPoint y: 15, endPoint x: 15, endPoint y: 19, distance: 4.8
click at [12, 15] on link "Creatives" at bounding box center [16, 20] width 33 height 15
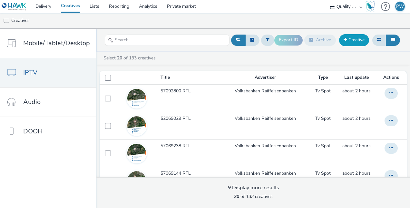
click at [345, 41] on span at bounding box center [345, 39] width 4 height 5
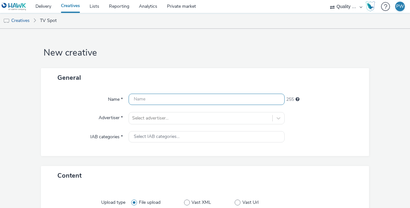
click at [143, 98] on input "text" at bounding box center [207, 98] width 156 height 11
paste input "57361476 RTL"
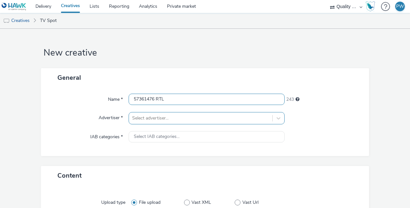
type input "57361476 RTL"
click at [163, 116] on div "Select advertiser..." at bounding box center [207, 118] width 156 height 12
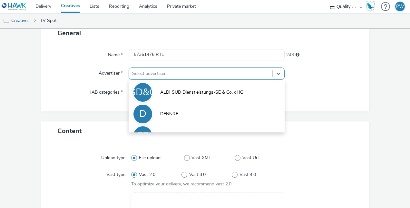
scroll to position [44, 0]
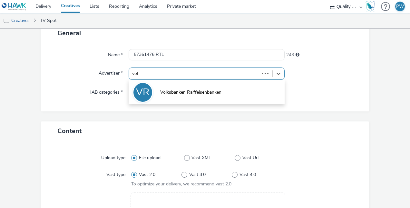
type input "volk"
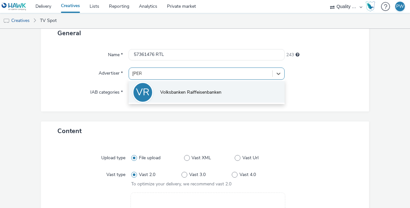
click at [171, 95] on span "Volksbanken Raiffeisenbanken" at bounding box center [190, 92] width 61 height 6
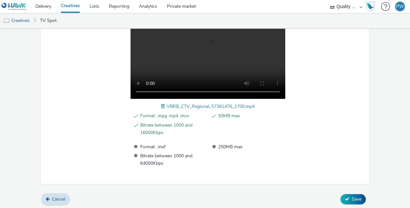
scroll to position [230, 0]
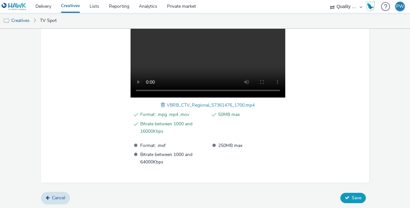
click at [346, 193] on button "Save" at bounding box center [352, 197] width 25 height 10
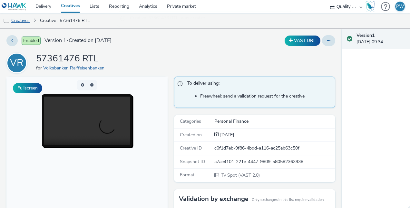
click at [15, 20] on link "Creatives" at bounding box center [16, 20] width 33 height 15
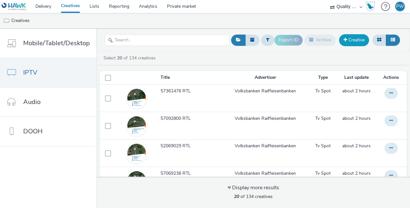
click at [364, 39] on link "Creative" at bounding box center [354, 40] width 30 height 12
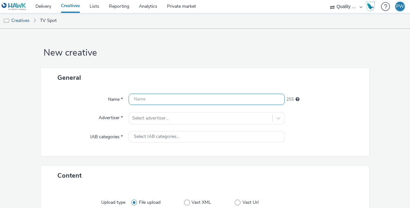
click at [130, 100] on input "text" at bounding box center [207, 98] width 156 height 11
click at [150, 100] on input "text" at bounding box center [207, 98] width 156 height 11
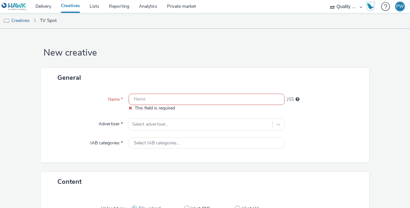
click at [149, 102] on input "text" at bounding box center [207, 98] width 156 height 11
paste input "57391200 RTL"
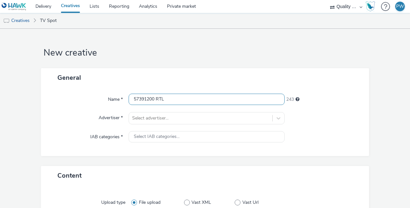
type input "57391200 RTL"
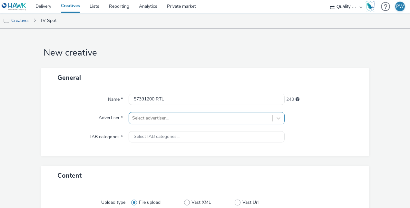
click at [154, 119] on div "Select advertiser..." at bounding box center [207, 118] width 156 height 12
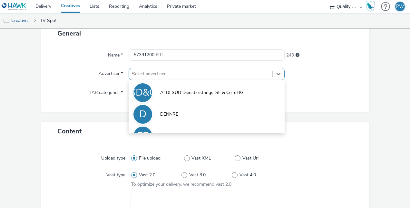
scroll to position [44, 0]
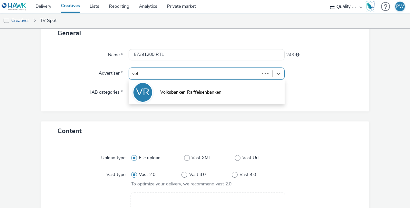
type input "volk"
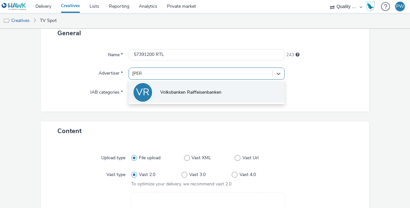
click at [153, 101] on li "VR Volksbanken Raiffeisenbanken" at bounding box center [207, 92] width 156 height 22
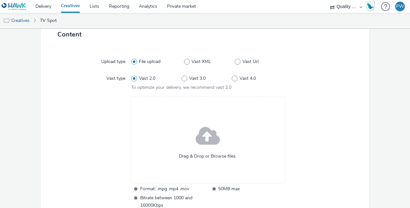
scroll to position [220, 0]
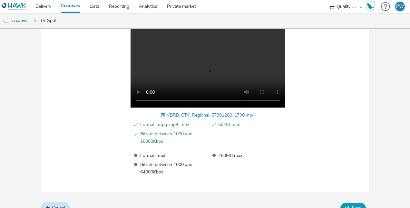
click at [349, 202] on form "New creative General Name * 57391200 RTL 243 Advertiser * Volksbanken Raiffeise…" at bounding box center [205, 13] width 410 height 410
click at [349, 202] on button "Save" at bounding box center [352, 207] width 25 height 10
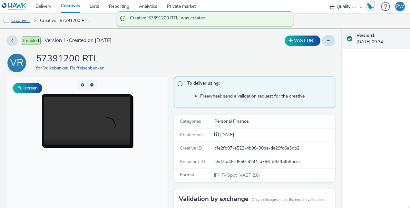
click at [24, 19] on link "Creatives" at bounding box center [16, 20] width 33 height 15
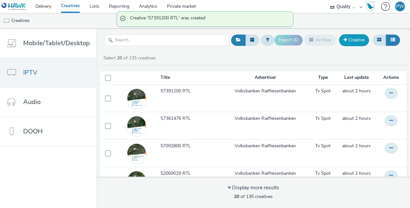
click at [365, 42] on link "Creative" at bounding box center [354, 40] width 30 height 12
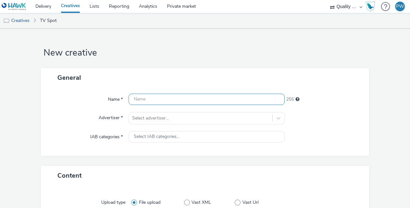
click at [156, 96] on input "text" at bounding box center [207, 98] width 156 height 11
paste input "57391500 RTL"
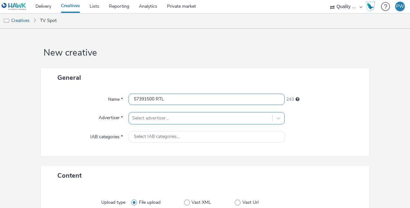
type input "57391500 RTL"
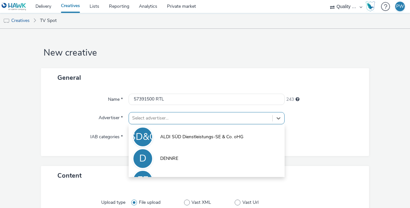
click at [163, 117] on div "option ALDI SÜD Dienstleistungs-SE & Co. oHG focused, 1 of 5. 5 results availab…" at bounding box center [207, 118] width 156 height 12
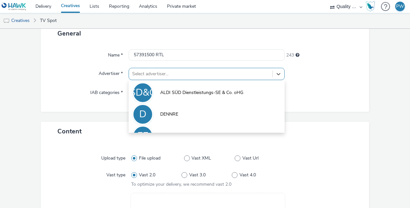
scroll to position [44, 0]
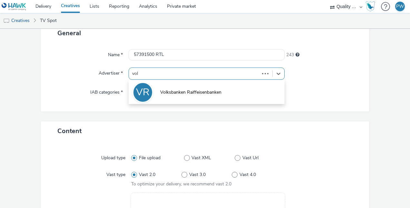
type input "volk"
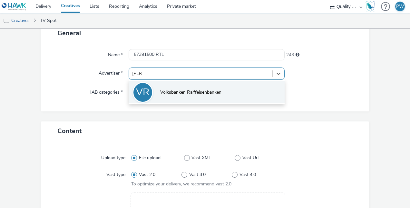
click at [162, 94] on span "Volksbanken Raiffeisenbanken" at bounding box center [190, 92] width 61 height 6
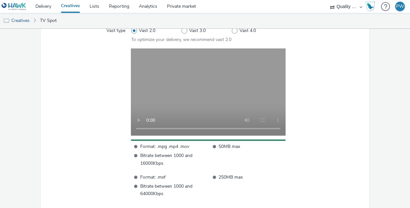
scroll to position [224, 0]
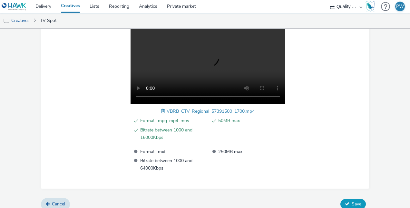
click at [348, 198] on button "Save" at bounding box center [352, 203] width 25 height 10
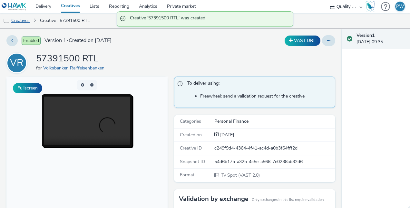
click at [19, 23] on link "Creatives" at bounding box center [16, 20] width 33 height 15
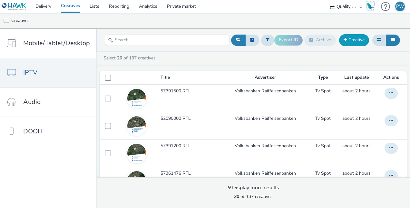
click at [365, 39] on link "Creative" at bounding box center [354, 40] width 30 height 12
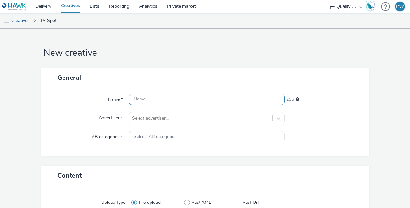
click at [139, 97] on input "text" at bounding box center [207, 98] width 156 height 11
paste input "57391800 RTL"
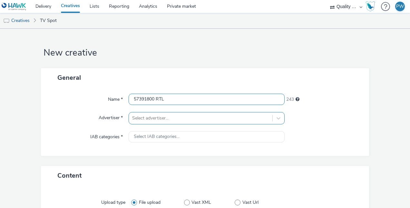
type input "57391800 RTL"
click at [158, 119] on div "Select advertiser..." at bounding box center [207, 118] width 156 height 12
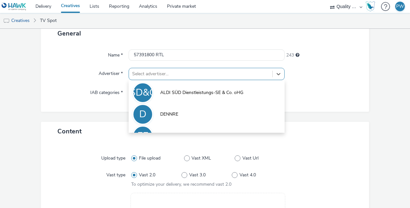
scroll to position [44, 0]
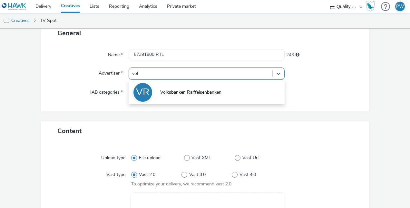
type input "volk"
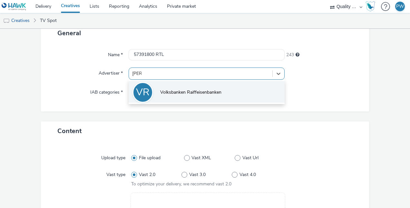
click at [171, 84] on li "VR Volksbanken Raiffeisenbanken" at bounding box center [207, 92] width 156 height 22
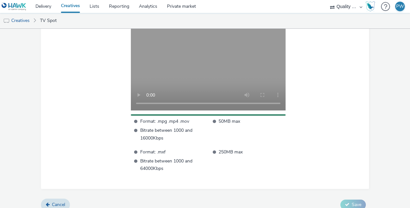
scroll to position [224, 0]
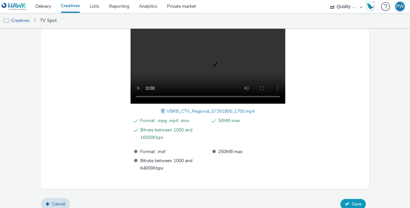
click at [352, 200] on span "Save" at bounding box center [357, 203] width 10 height 6
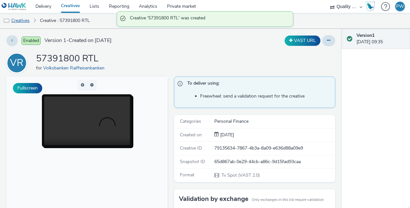
click at [25, 20] on link "Creatives" at bounding box center [16, 20] width 33 height 15
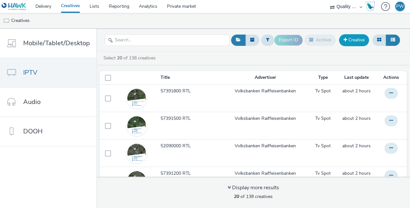
click at [359, 39] on link "Creative" at bounding box center [354, 40] width 30 height 12
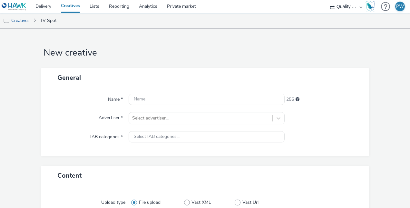
click at [181, 105] on div "Name * 255 Advertiser * Select advertiser... IAB categories * Select IAB catego…" at bounding box center [205, 121] width 328 height 69
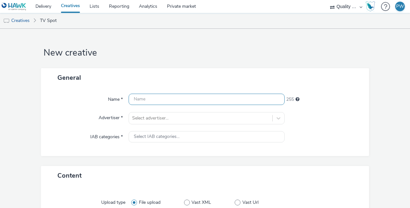
click at [176, 95] on input "text" at bounding box center [207, 98] width 156 height 11
paste input "57761591 RTL"
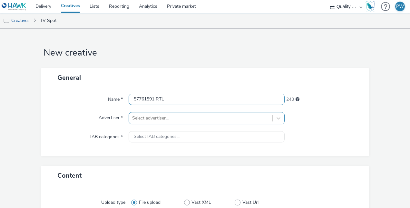
type input "57761591 RTL"
click at [169, 115] on div "Select advertiser..." at bounding box center [207, 118] width 156 height 12
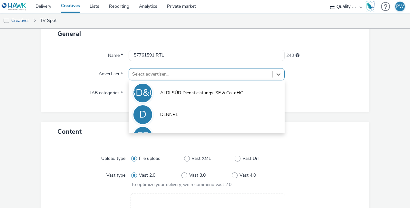
scroll to position [44, 0]
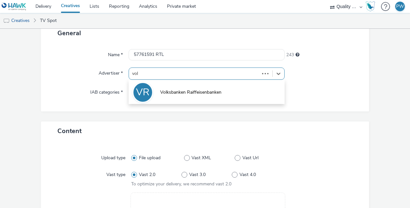
type input "volk"
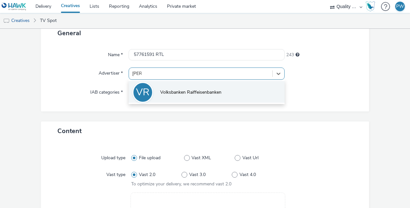
click at [175, 95] on span "Volksbanken Raiffeisenbanken" at bounding box center [190, 92] width 61 height 6
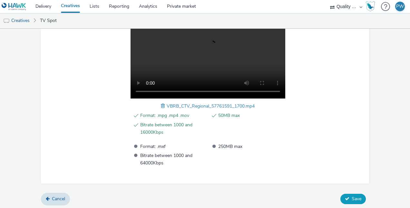
scroll to position [230, 0]
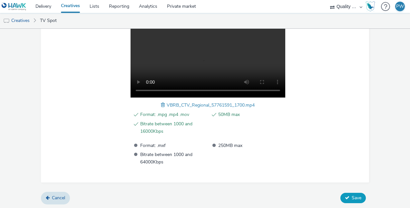
click at [352, 194] on span "Save" at bounding box center [357, 197] width 10 height 6
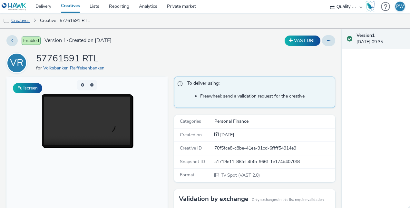
click at [25, 21] on link "Creatives" at bounding box center [16, 20] width 33 height 15
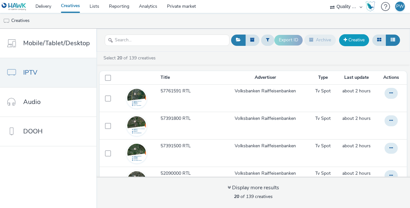
click at [352, 37] on link "Creative" at bounding box center [354, 40] width 30 height 12
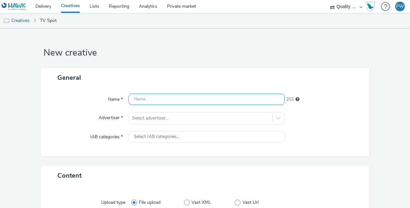
click at [150, 94] on input "text" at bounding box center [207, 98] width 156 height 11
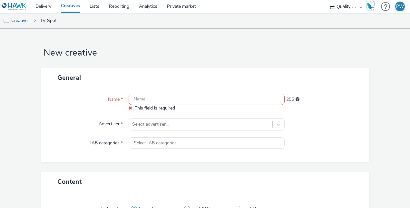
click at [161, 97] on input "text" at bounding box center [207, 98] width 156 height 11
paste input "58561771 RTL"
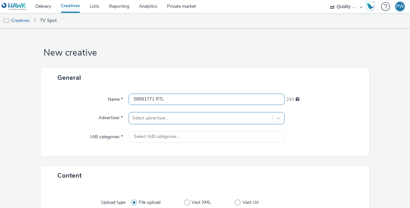
type input "58561771 RTL"
click at [156, 115] on div "Select advertiser..." at bounding box center [207, 118] width 156 height 12
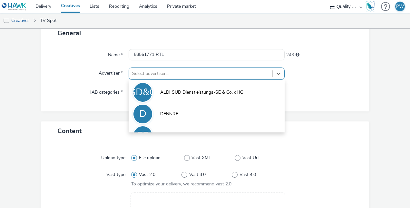
scroll to position [44, 0]
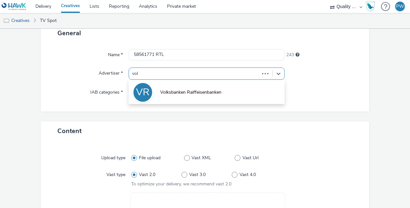
type input "volk"
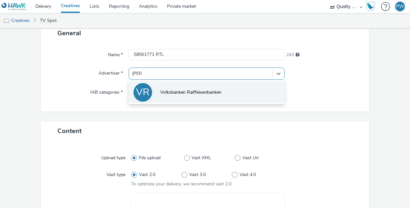
click at [160, 92] on span "Volksbanken Raiffeisenbanken" at bounding box center [190, 92] width 61 height 6
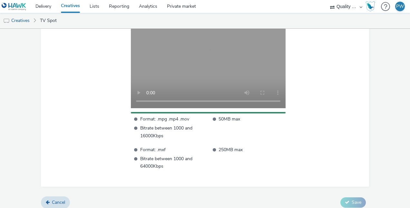
scroll to position [224, 0]
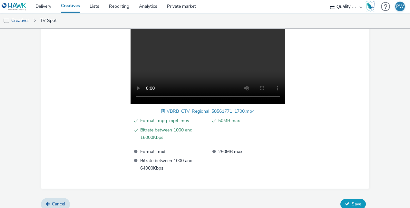
click at [348, 198] on button "Save" at bounding box center [352, 203] width 25 height 10
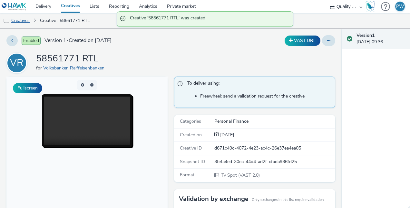
click at [24, 19] on link "Creatives" at bounding box center [16, 20] width 33 height 15
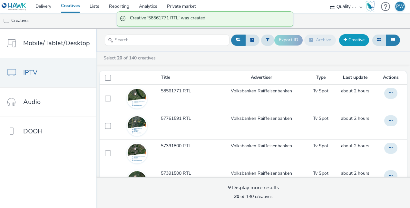
click at [357, 39] on link "Creative" at bounding box center [354, 40] width 30 height 12
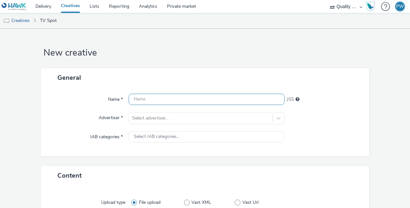
click at [144, 100] on input "text" at bounding box center [207, 98] width 156 height 11
paste input "58660101 RTL"
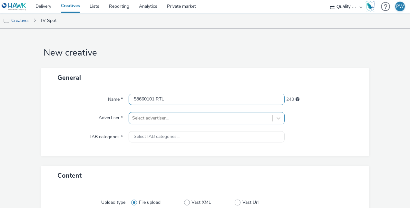
type input "58660101 RTL"
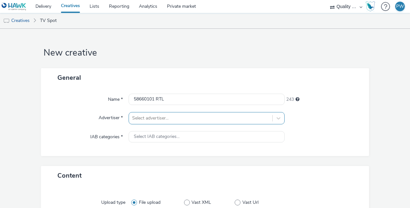
click at [156, 118] on div "Select advertiser..." at bounding box center [207, 118] width 156 height 12
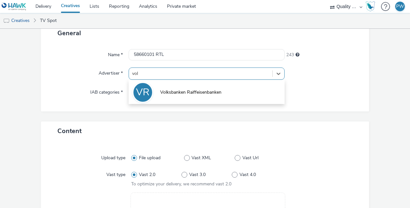
type input "volk"
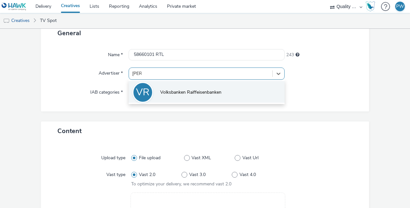
click at [167, 92] on span "Volksbanken Raiffeisenbanken" at bounding box center [190, 92] width 61 height 6
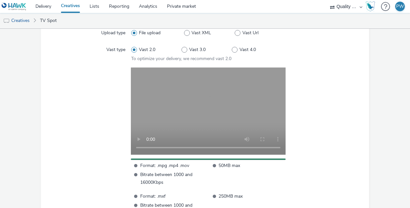
scroll to position [224, 0]
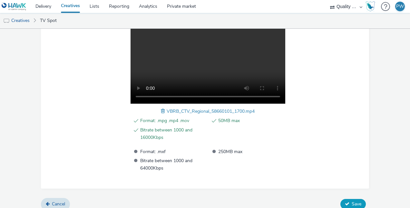
click at [347, 198] on button "Save" at bounding box center [352, 203] width 25 height 10
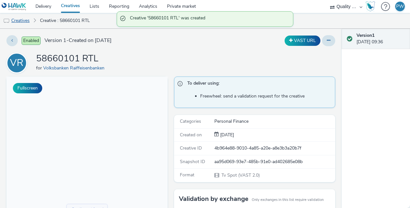
click at [19, 20] on link "Creatives" at bounding box center [16, 20] width 33 height 15
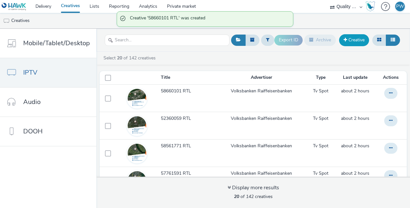
click at [356, 37] on link "Creative" at bounding box center [354, 40] width 30 height 12
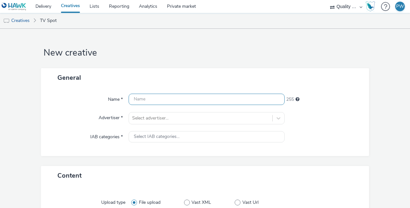
click at [170, 99] on input "text" at bounding box center [207, 98] width 156 height 11
paste input "58661901 RTL"
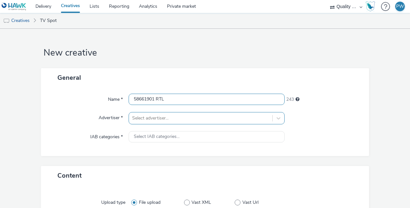
type input "58661901 RTL"
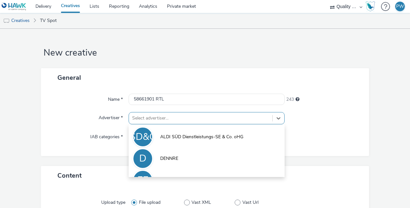
click at [161, 117] on div "option ALDI SÜD Dienstleistungs-SE & Co. oHG focused, 1 of 5. 5 results availab…" at bounding box center [207, 118] width 156 height 12
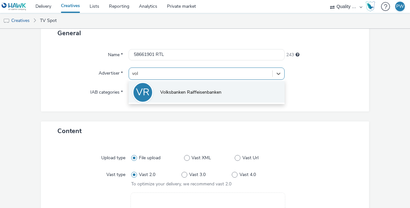
type input "volk"
click at [161, 93] on span "Volksbanken Raiffeisenbanken" at bounding box center [190, 92] width 61 height 6
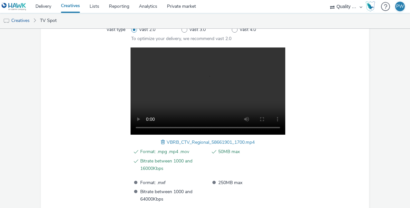
scroll to position [230, 0]
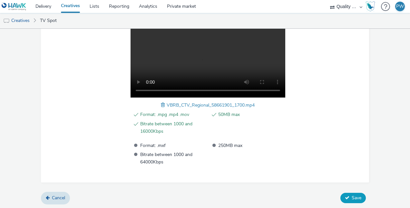
click at [345, 198] on icon at bounding box center [347, 197] width 5 height 5
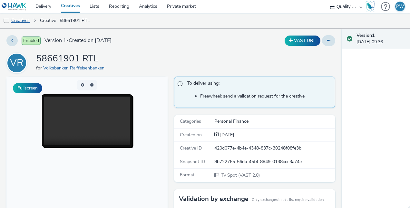
click at [21, 21] on link "Creatives" at bounding box center [16, 20] width 33 height 15
